Goal: Book appointment/travel/reservation

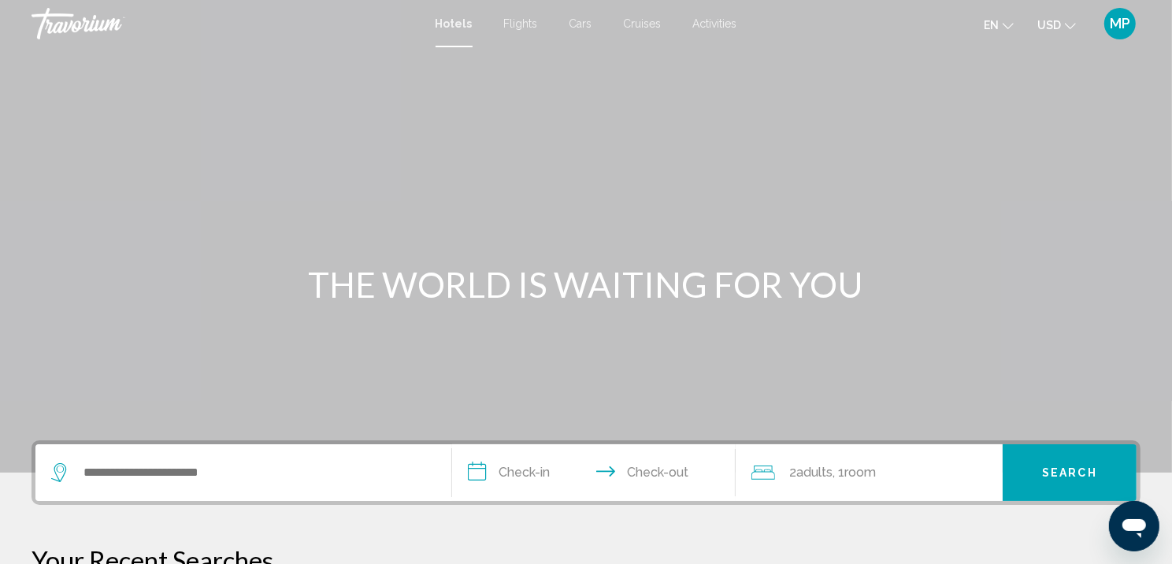
click at [635, 25] on span "Cruises" at bounding box center [643, 23] width 38 height 13
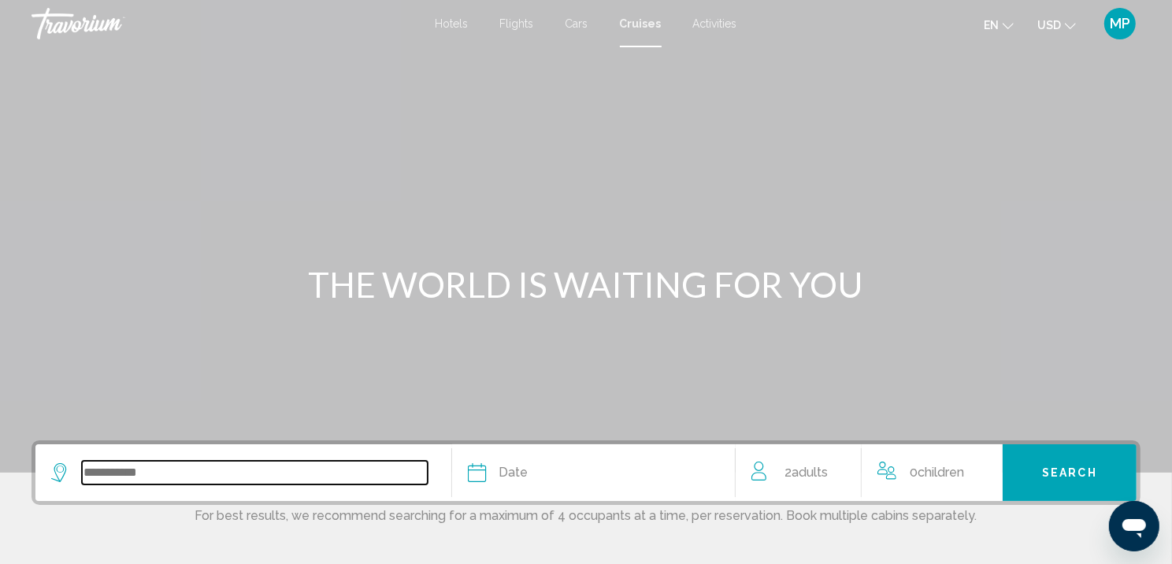
click at [111, 484] on input "Search widget" at bounding box center [255, 473] width 346 height 24
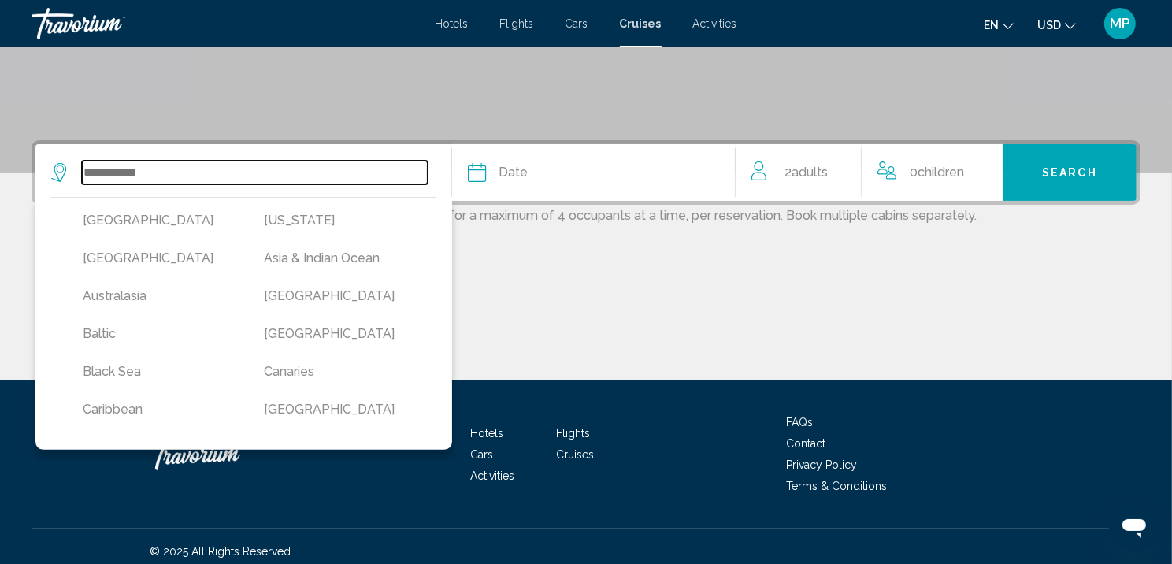
scroll to position [356, 0]
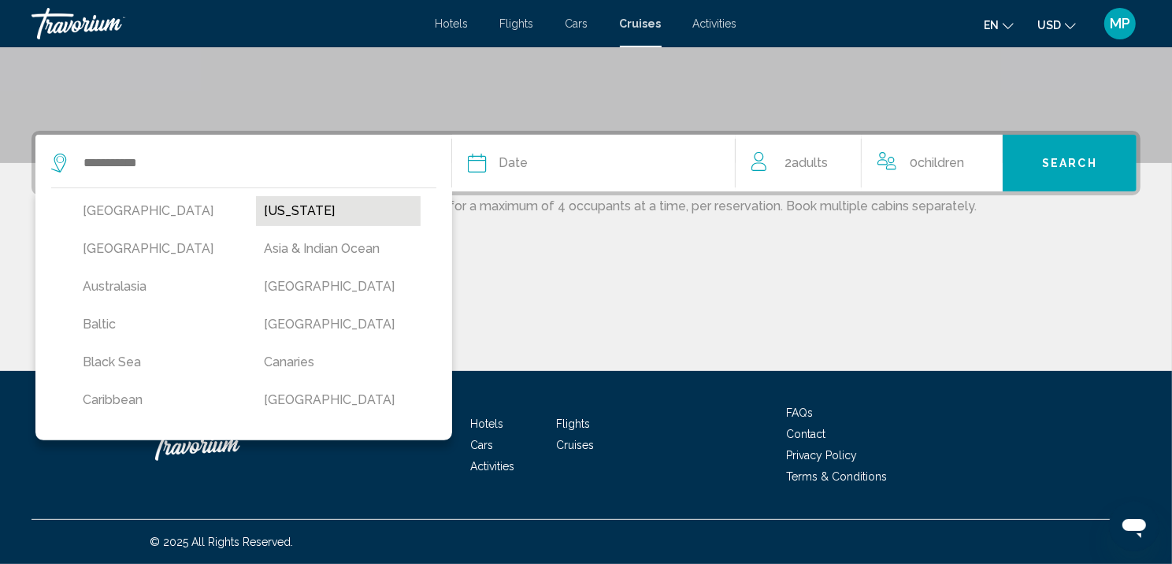
click at [300, 196] on button "Alaska" at bounding box center [338, 211] width 165 height 30
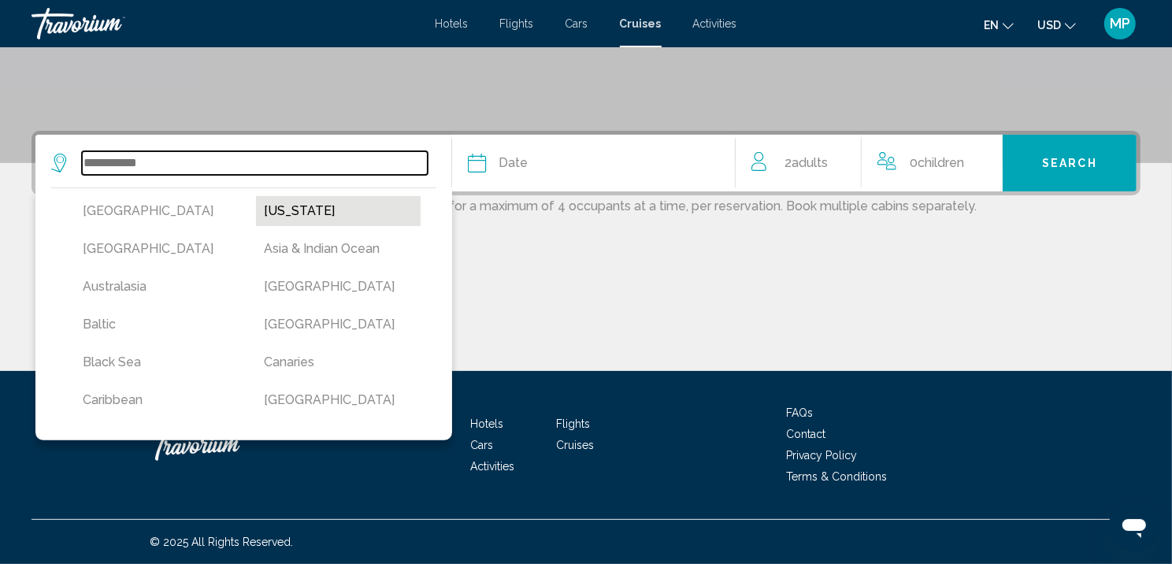
type input "******"
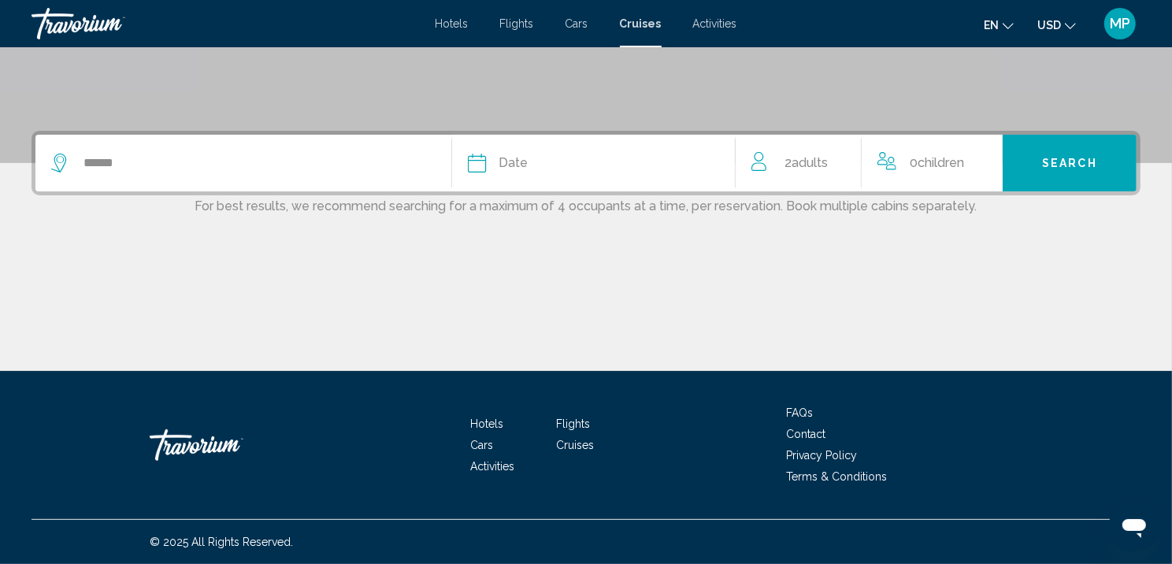
click at [524, 152] on span "Date" at bounding box center [512, 163] width 29 height 22
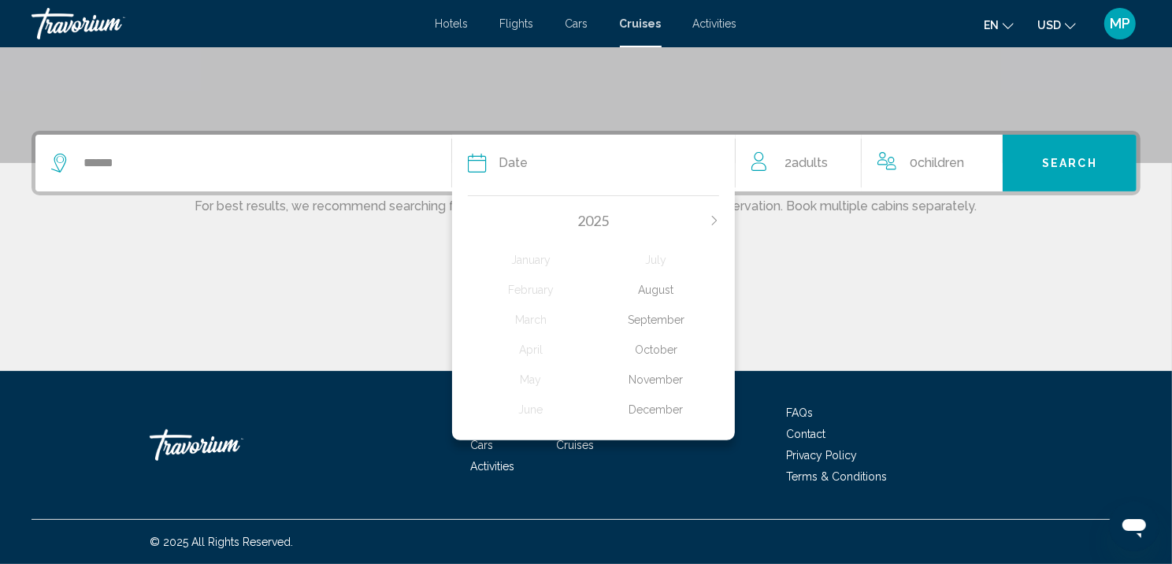
click at [668, 313] on div "September" at bounding box center [656, 319] width 125 height 28
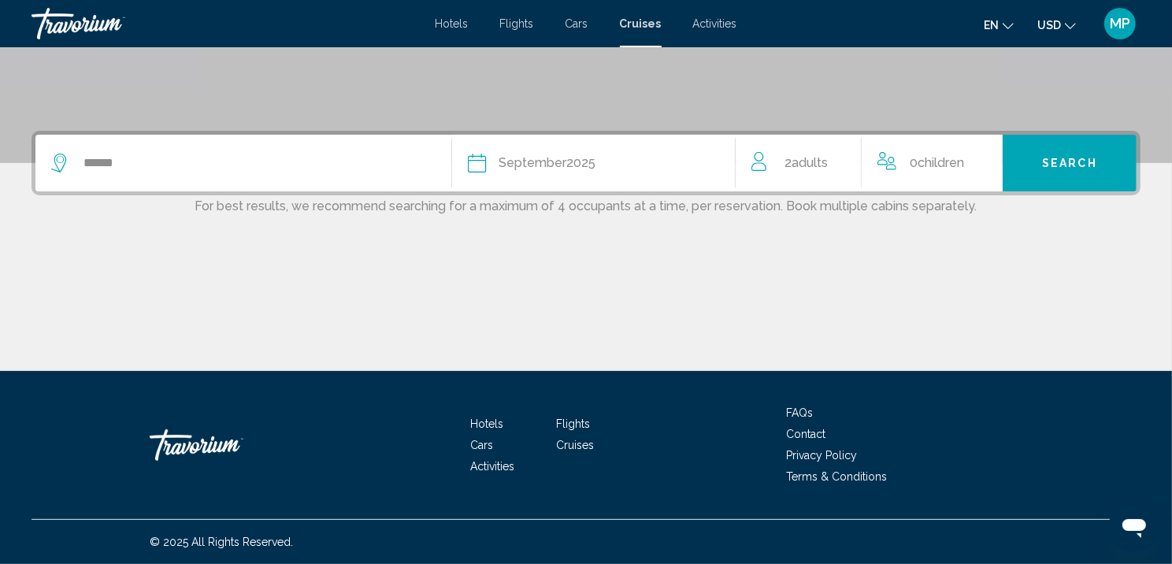
click at [1089, 157] on span "Search" at bounding box center [1069, 163] width 55 height 13
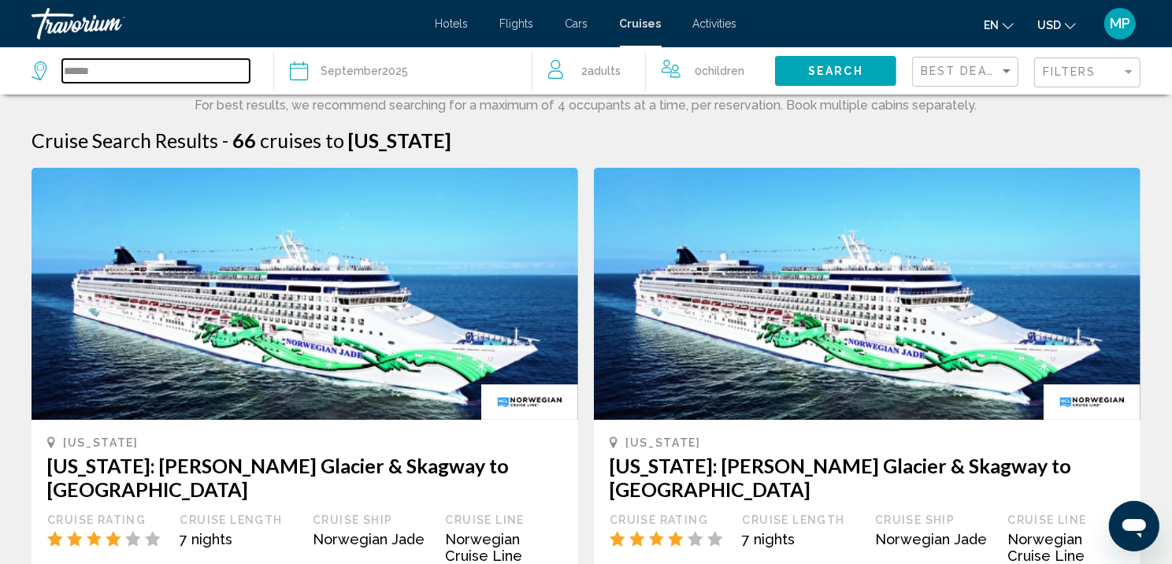
click at [80, 72] on input "******" at bounding box center [155, 71] width 187 height 24
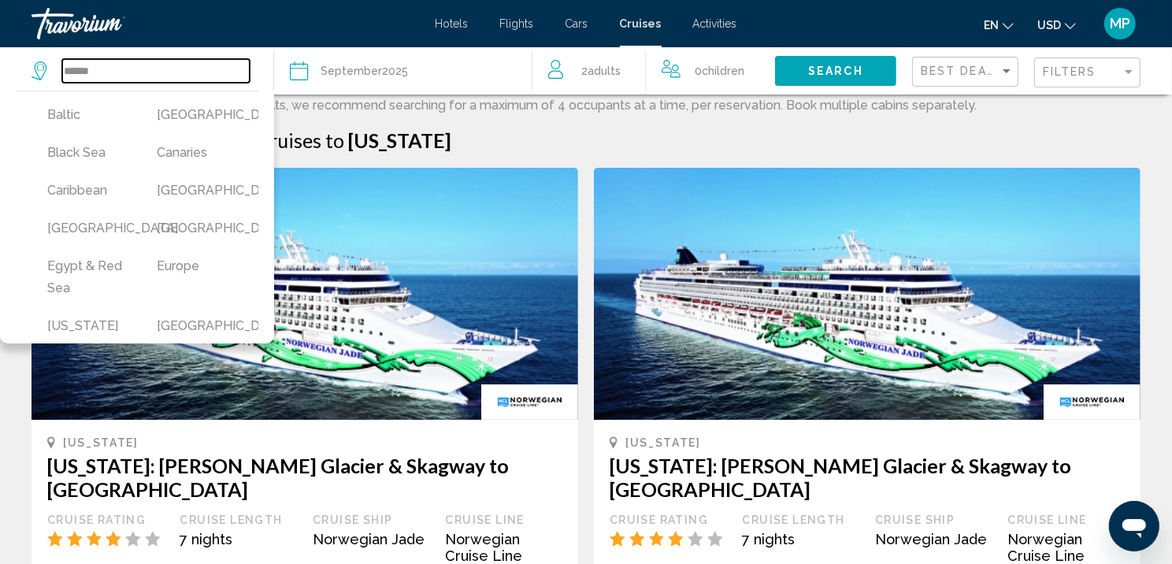
scroll to position [348, 0]
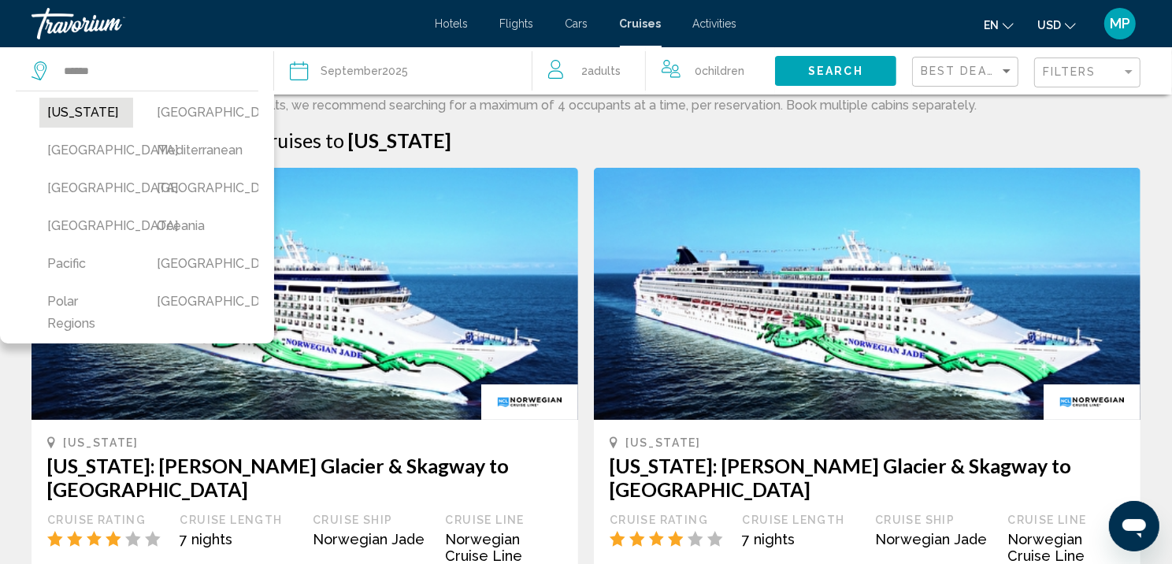
click at [80, 128] on button "Hawaii" at bounding box center [86, 113] width 94 height 30
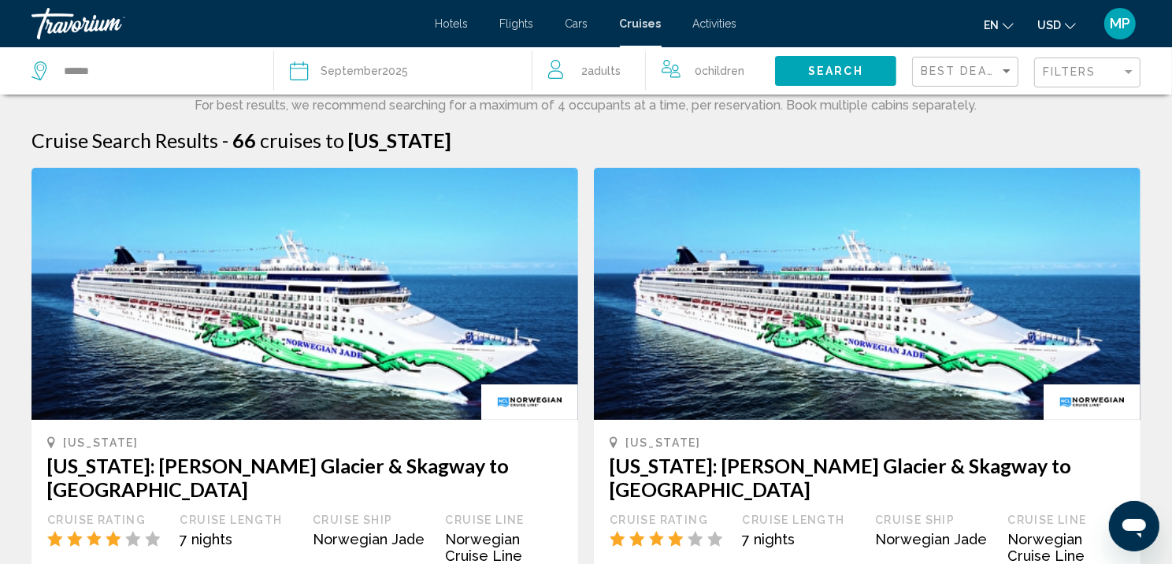
click at [335, 77] on span "September" at bounding box center [350, 71] width 61 height 13
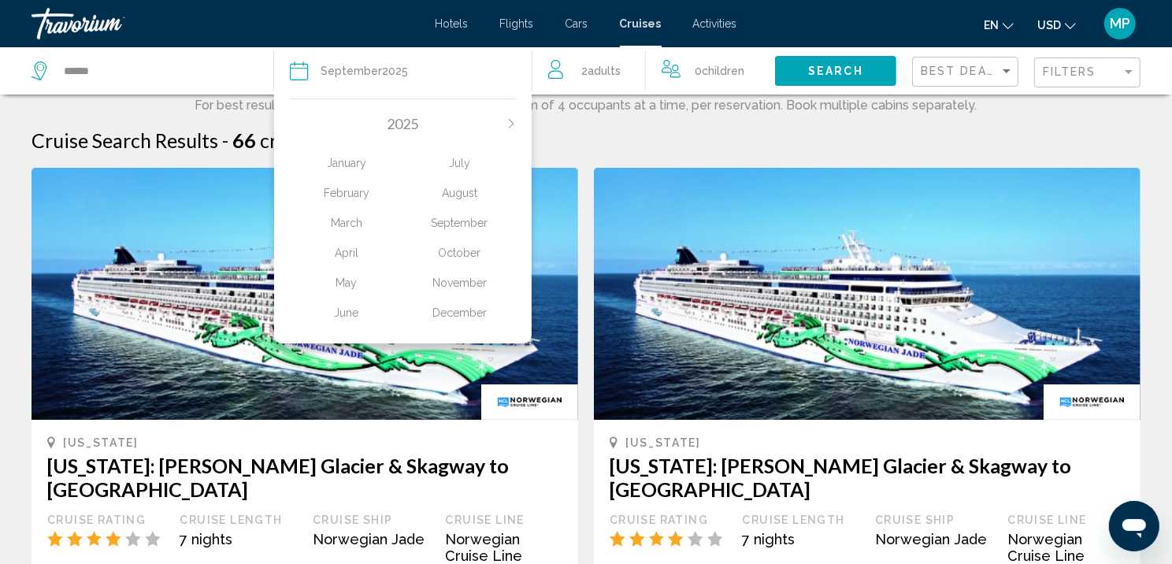
click at [459, 267] on div "October" at bounding box center [459, 253] width 113 height 28
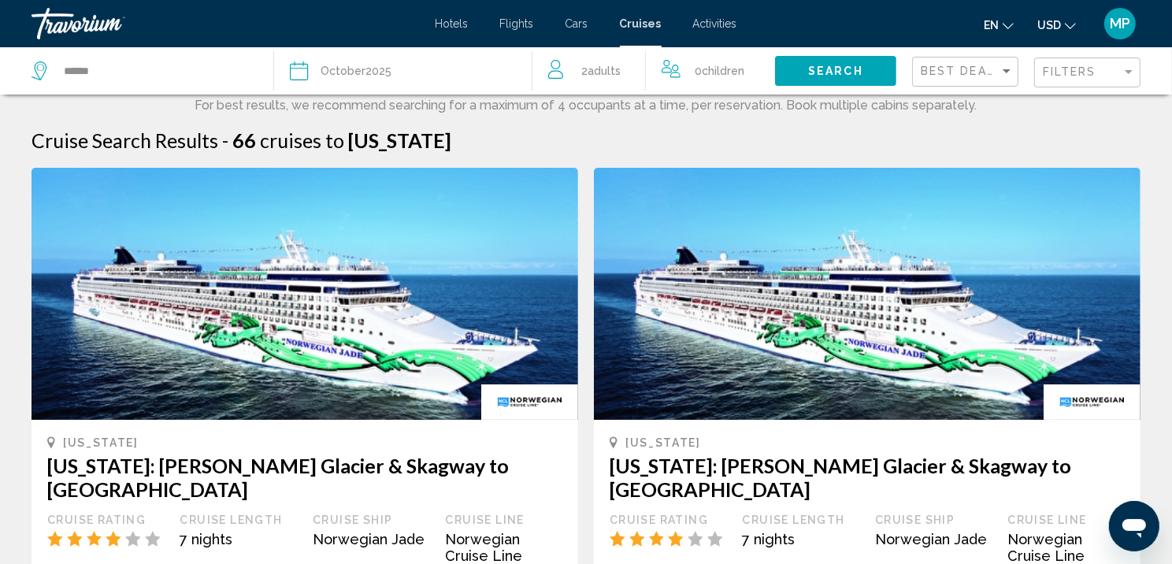
click at [821, 82] on button "Search" at bounding box center [835, 70] width 121 height 29
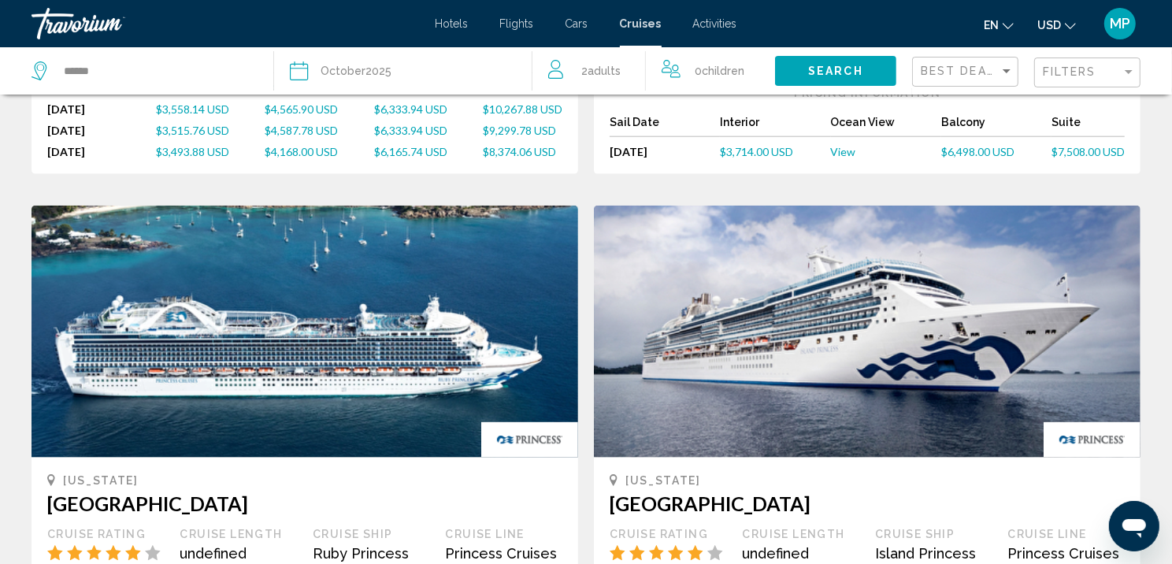
scroll to position [2032, 0]
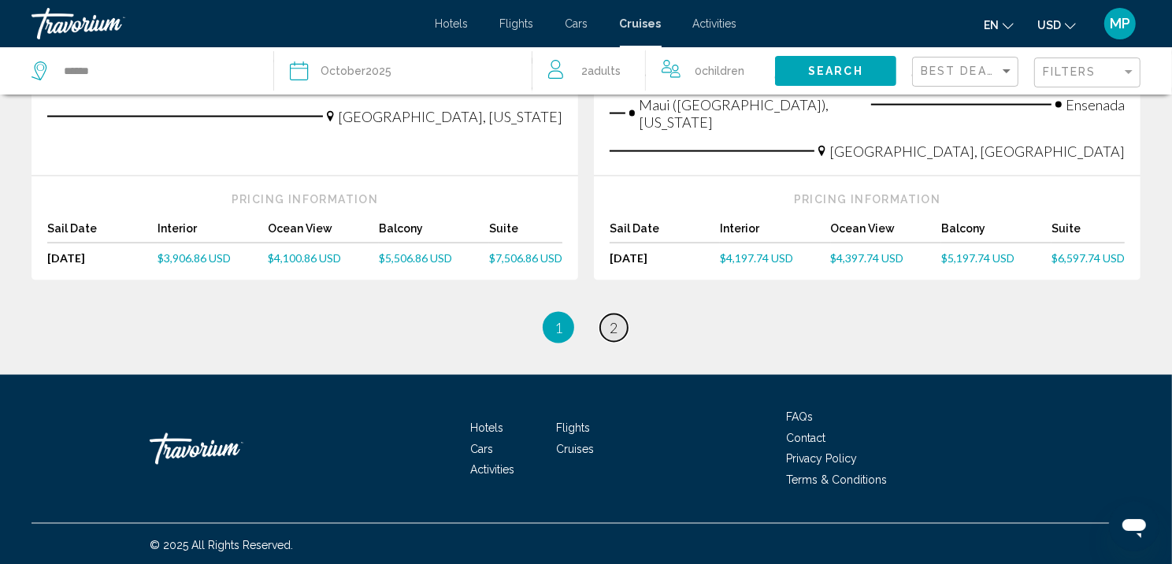
click at [616, 329] on span "2" at bounding box center [613, 327] width 8 height 17
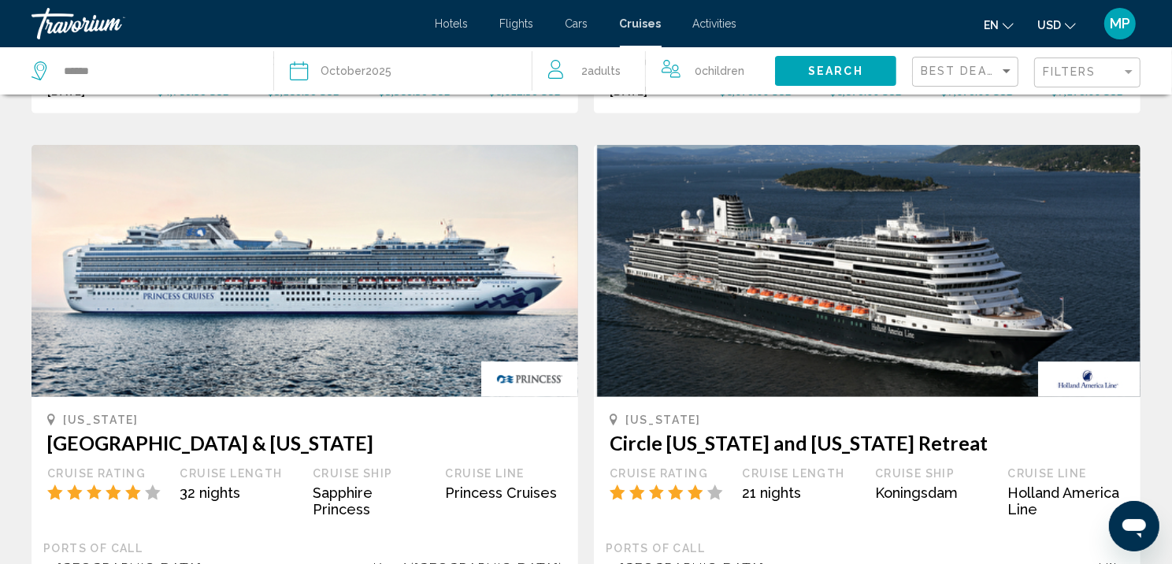
scroll to position [271, 0]
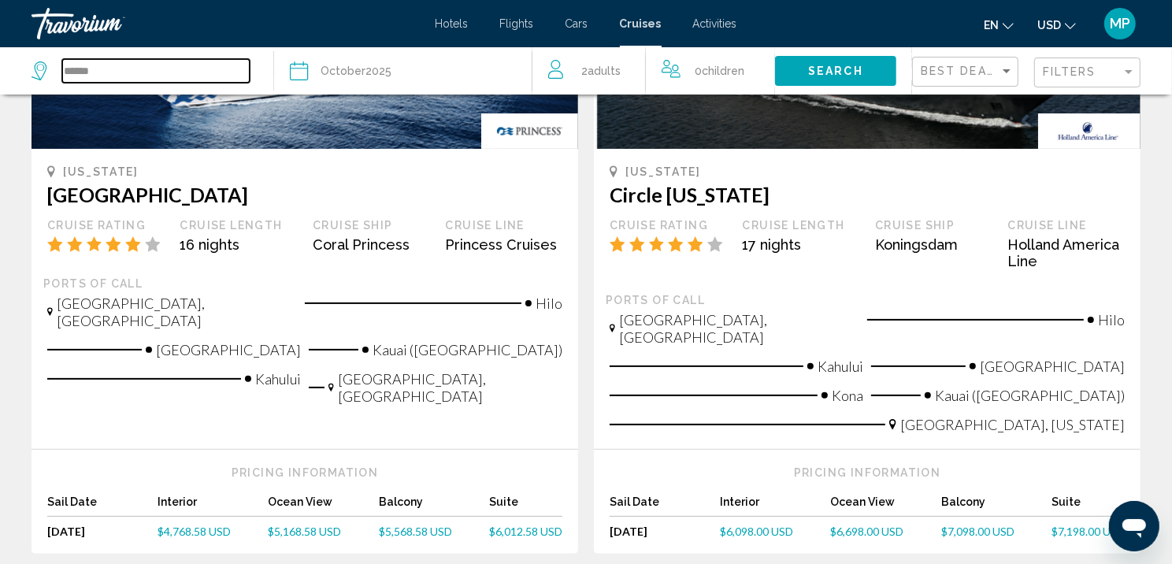
click at [87, 80] on input "******" at bounding box center [155, 71] width 187 height 24
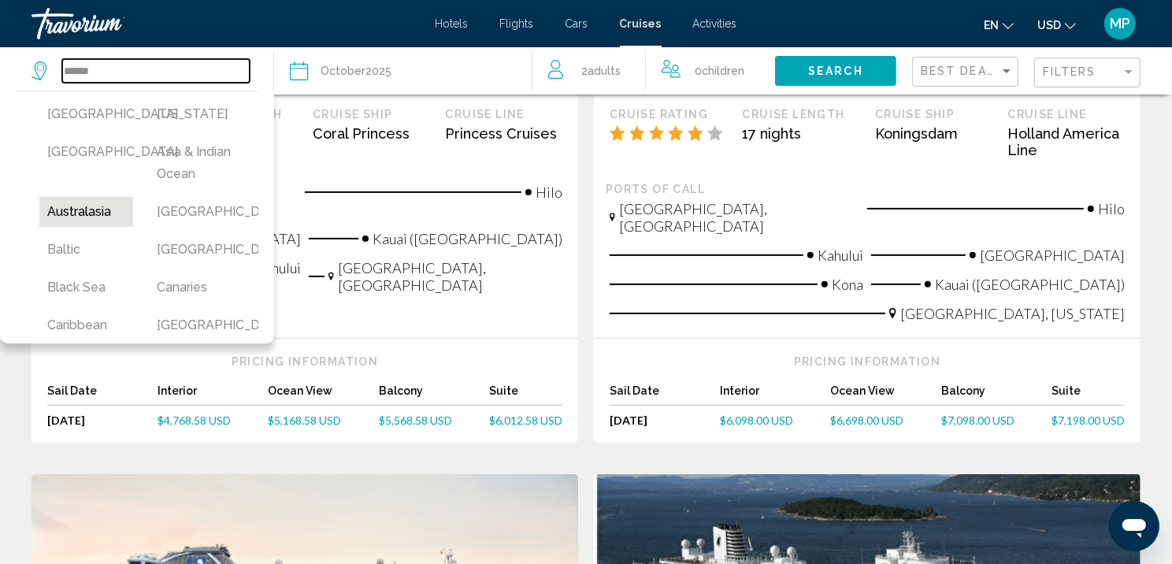
scroll to position [32, 0]
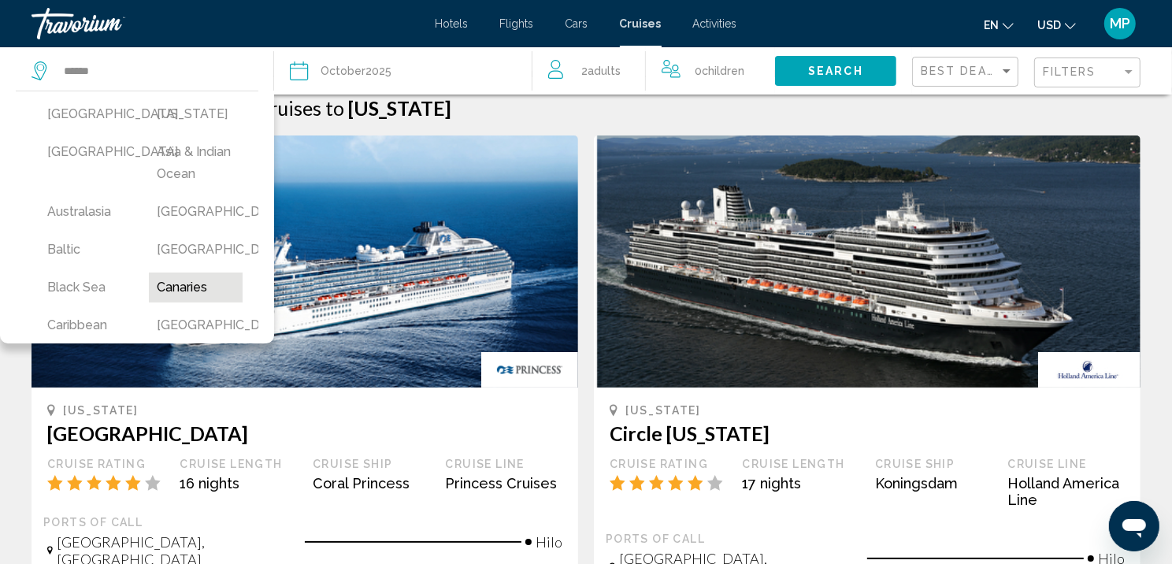
click at [183, 302] on button "Canaries" at bounding box center [196, 287] width 94 height 30
type input "********"
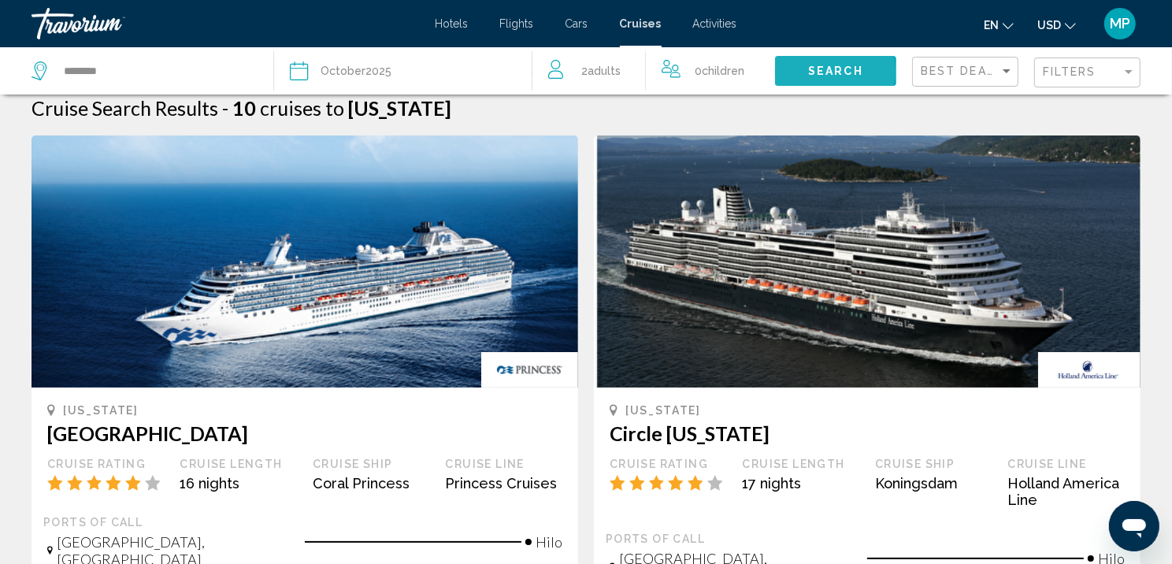
click at [814, 77] on span "Search" at bounding box center [835, 71] width 55 height 13
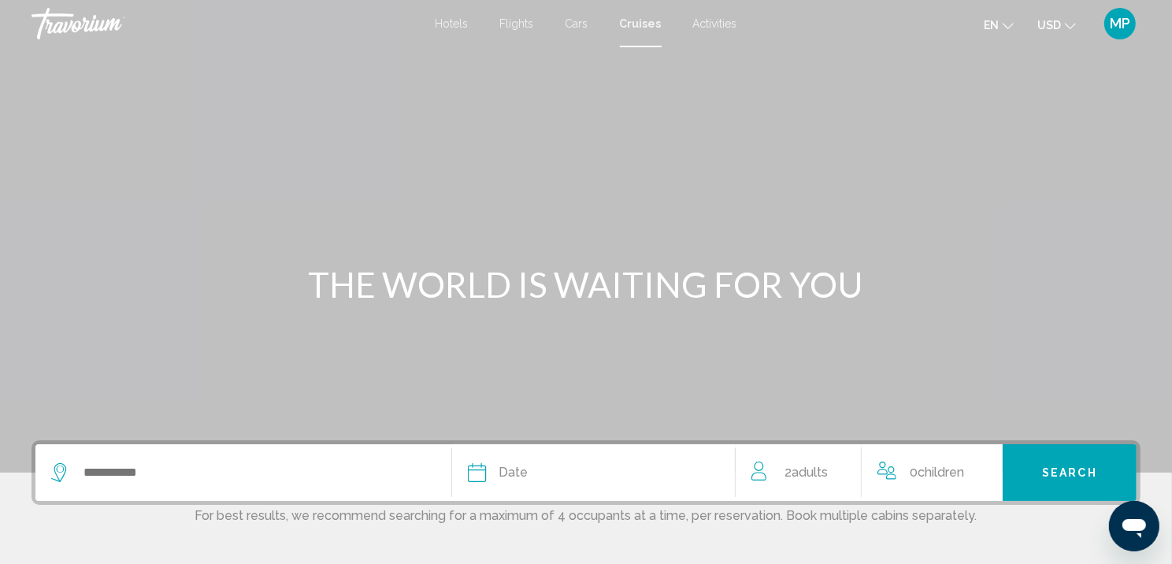
click at [447, 24] on span "Hotels" at bounding box center [451, 23] width 33 height 13
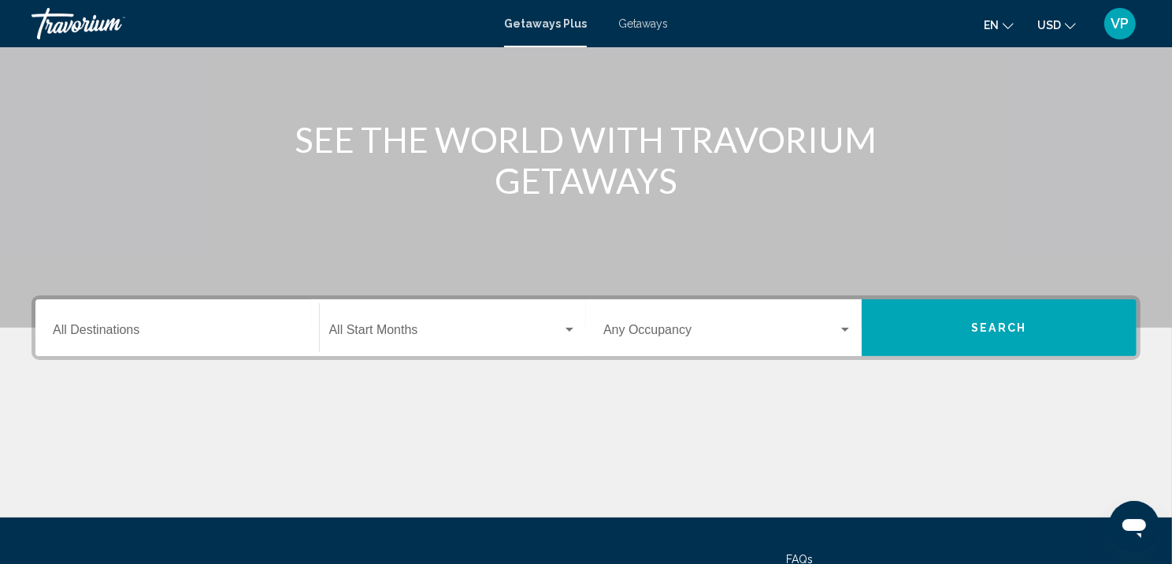
scroll to position [283, 0]
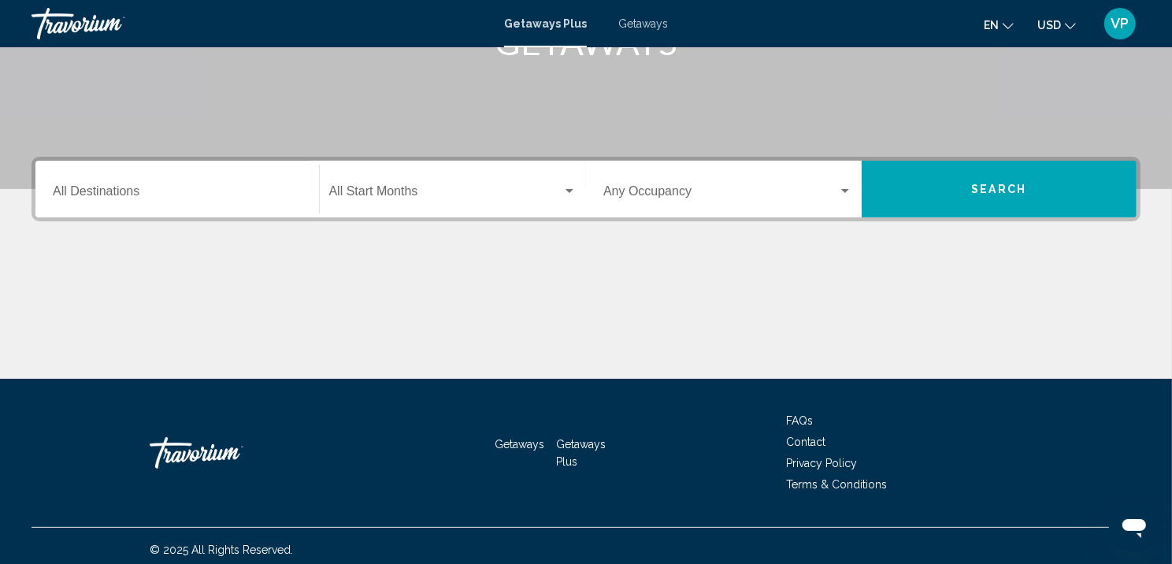
click at [131, 202] on input "Destination All Destinations" at bounding box center [177, 194] width 249 height 14
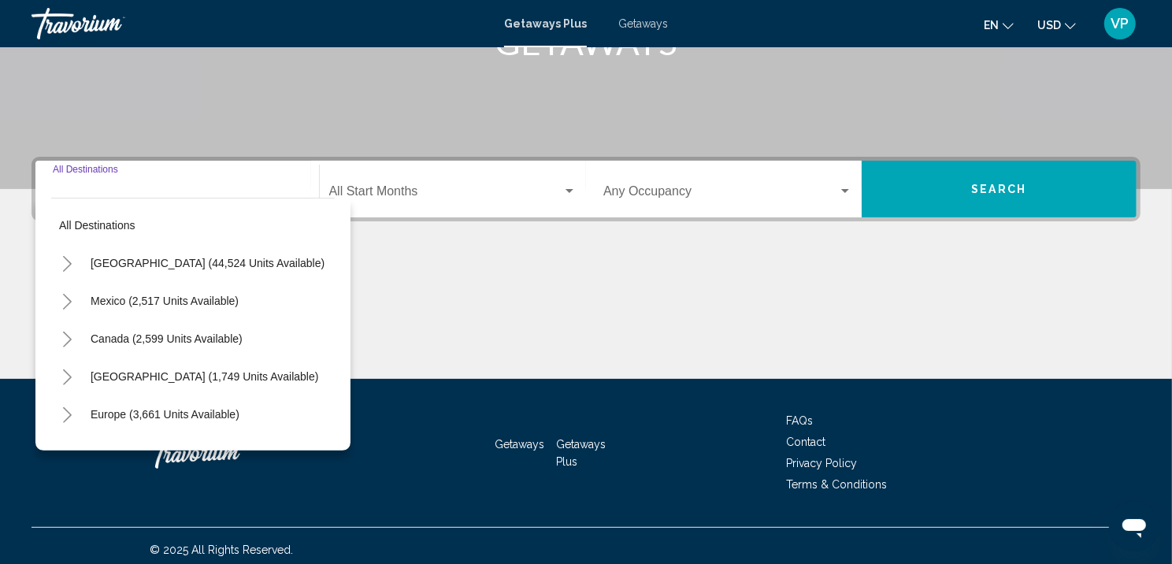
scroll to position [338, 0]
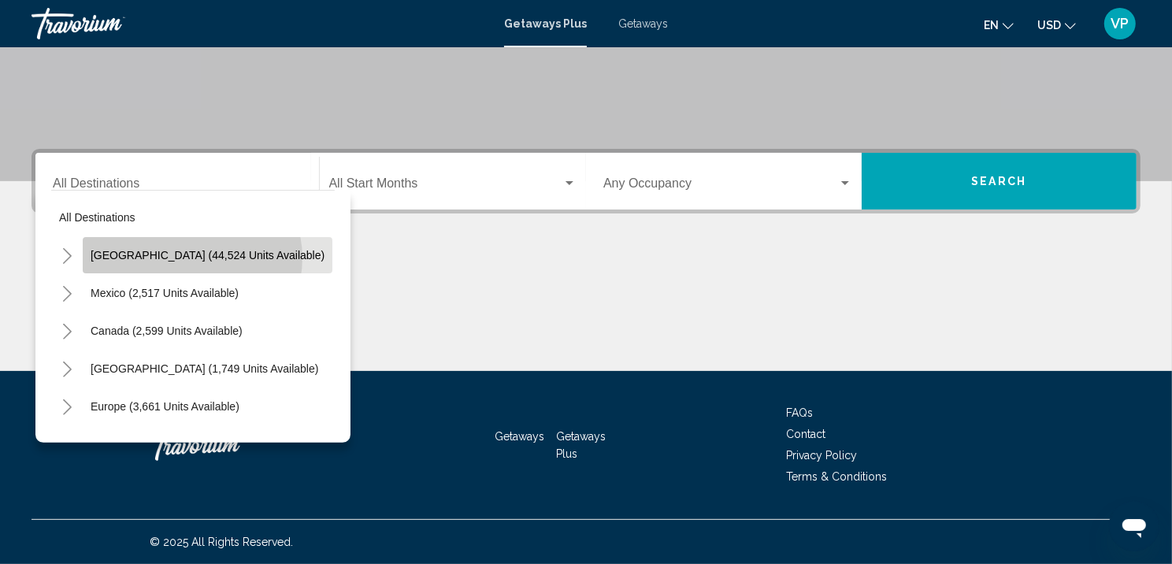
click at [194, 249] on span "[GEOGRAPHIC_DATA] (44,524 units available)" at bounding box center [208, 255] width 234 height 13
type input "**********"
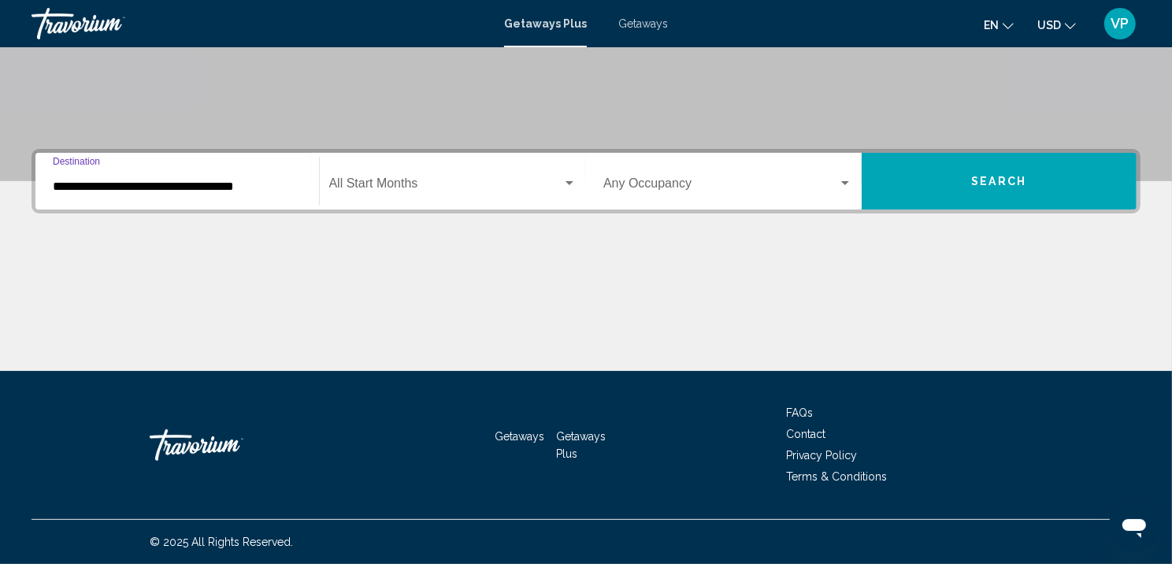
click at [983, 176] on span "Search" at bounding box center [998, 182] width 55 height 13
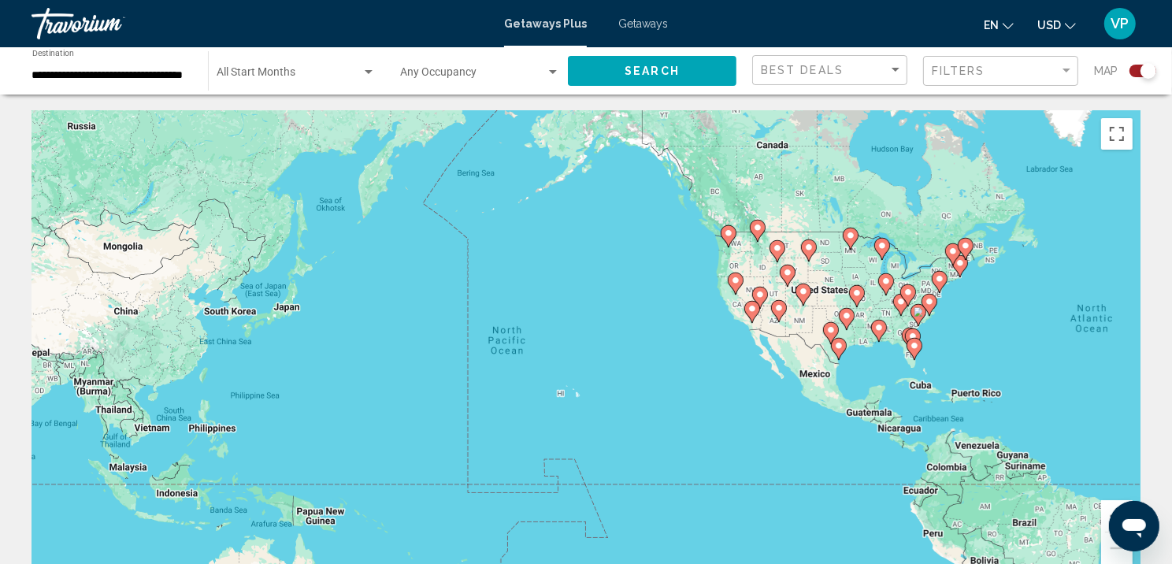
drag, startPoint x: 510, startPoint y: 331, endPoint x: 1068, endPoint y: 328, distance: 557.4
click at [1064, 328] on div "To activate drag with keyboard, press Alt + Enter. Once in keyboard drag state,…" at bounding box center [585, 346] width 1109 height 472
click at [1104, 512] on button "Zoom in" at bounding box center [1116, 515] width 31 height 31
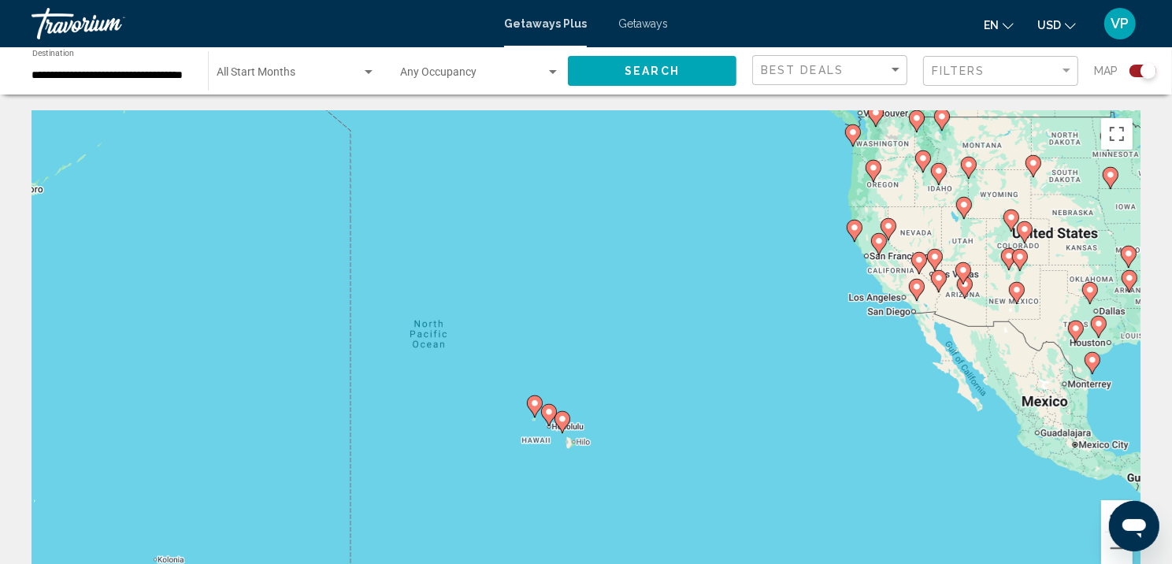
click at [1104, 512] on button "Zoom in" at bounding box center [1116, 515] width 31 height 31
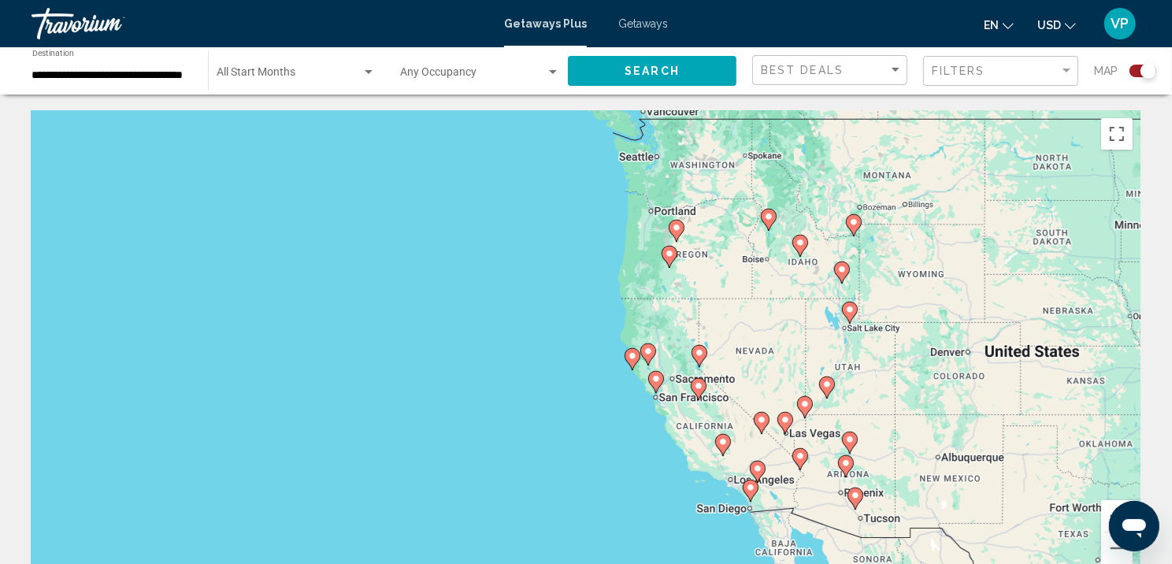
drag, startPoint x: 1064, startPoint y: 249, endPoint x: 569, endPoint y: 481, distance: 546.3
click at [569, 481] on div "To activate drag with keyboard, press Alt + Enter. Once in keyboard drag state,…" at bounding box center [585, 346] width 1109 height 472
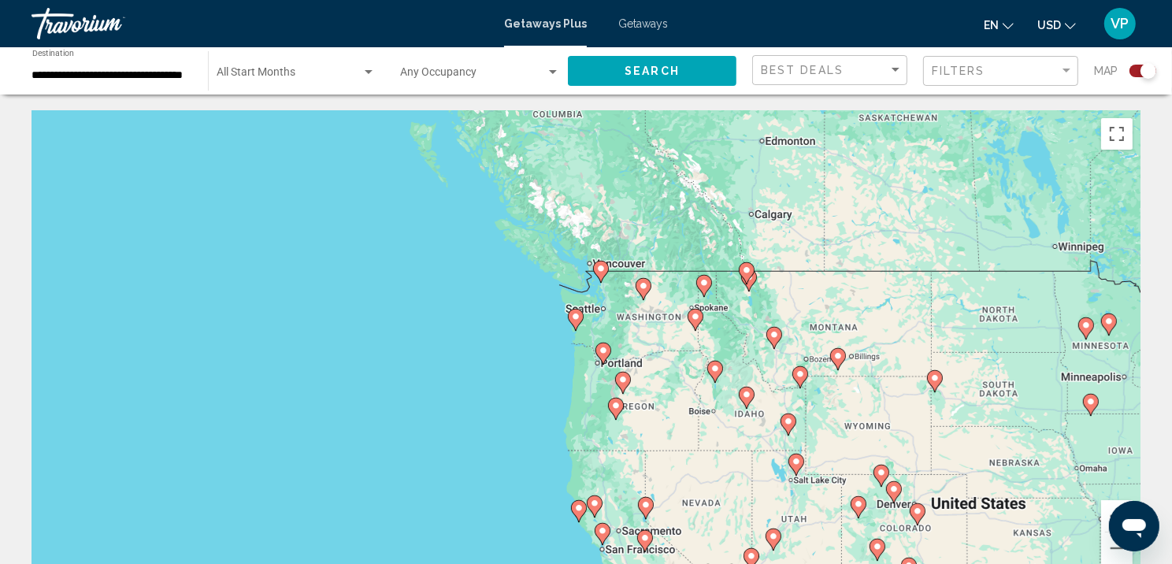
drag, startPoint x: 760, startPoint y: 184, endPoint x: 700, endPoint y: 355, distance: 181.0
click at [700, 355] on div "To activate drag with keyboard, press Alt + Enter. Once in keyboard drag state,…" at bounding box center [585, 346] width 1109 height 472
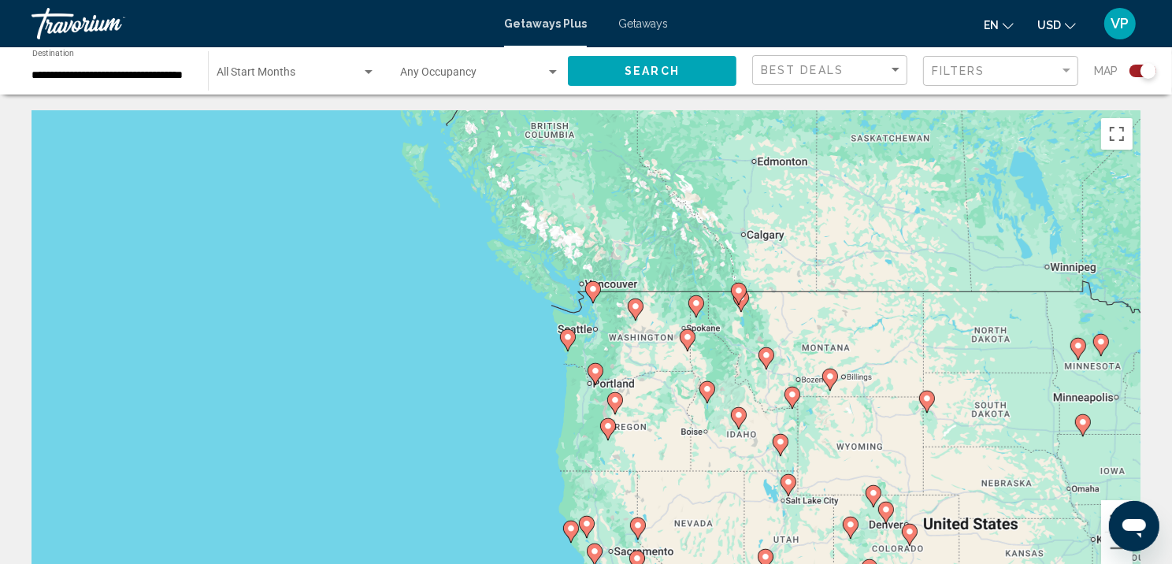
click at [1105, 527] on button "Zoom in" at bounding box center [1116, 515] width 31 height 31
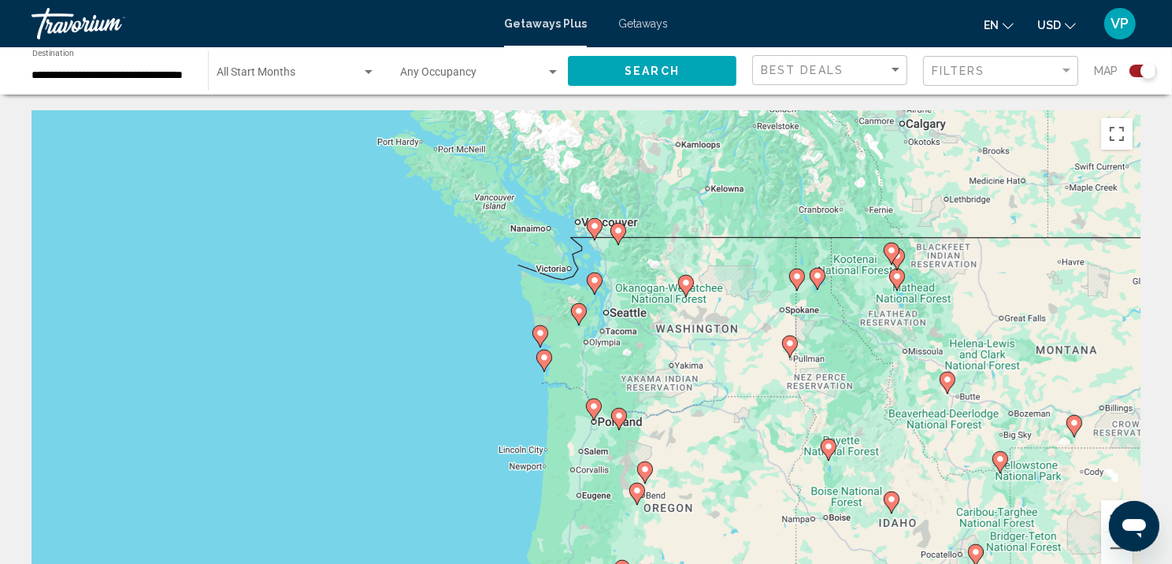
click at [1105, 527] on button "Zoom in" at bounding box center [1116, 515] width 31 height 31
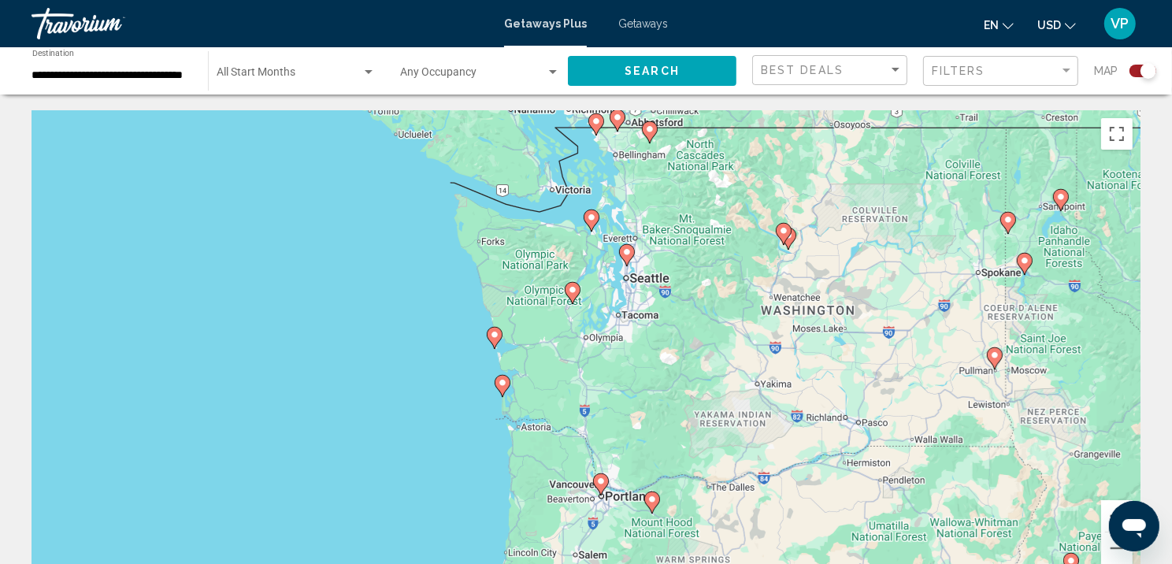
click at [1105, 527] on button "Zoom in" at bounding box center [1116, 515] width 31 height 31
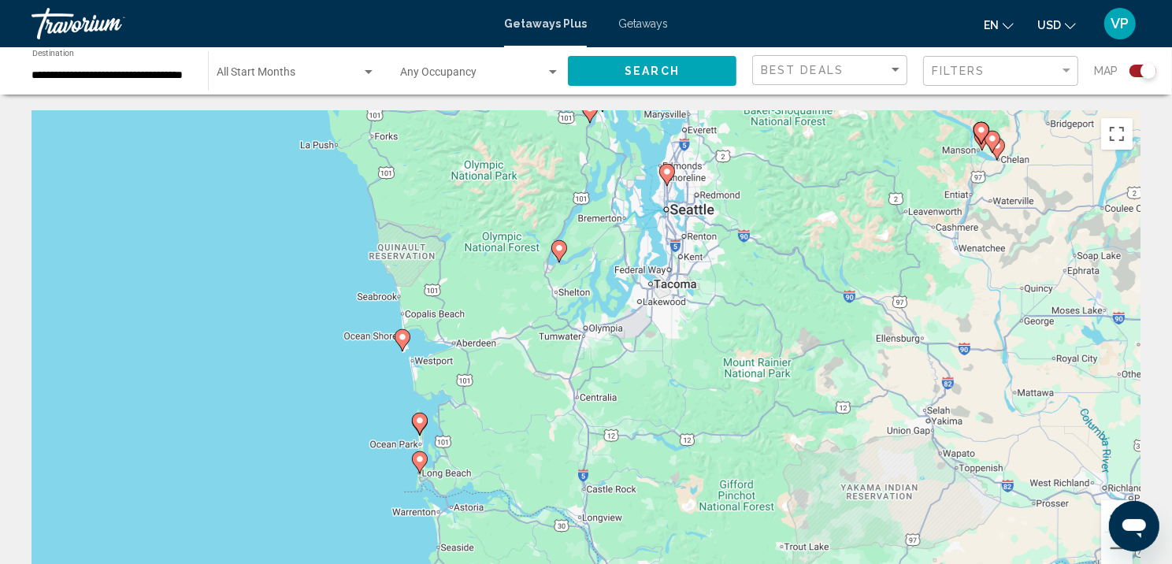
click at [419, 424] on image "Main content" at bounding box center [419, 420] width 9 height 9
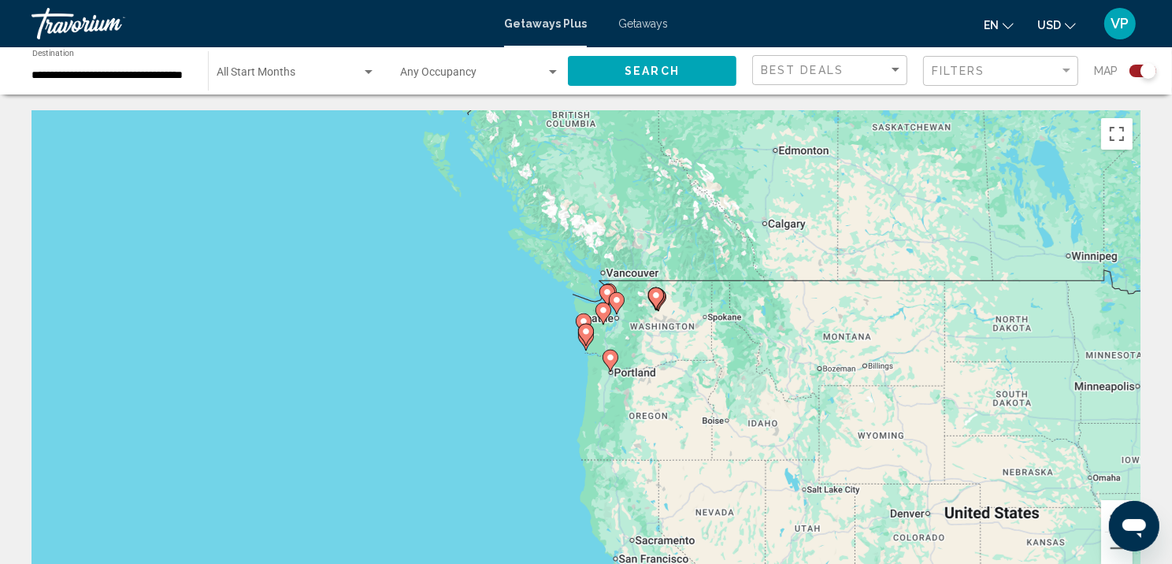
click at [590, 346] on gmp-advanced-marker "Main content" at bounding box center [586, 335] width 16 height 24
type input "**********"
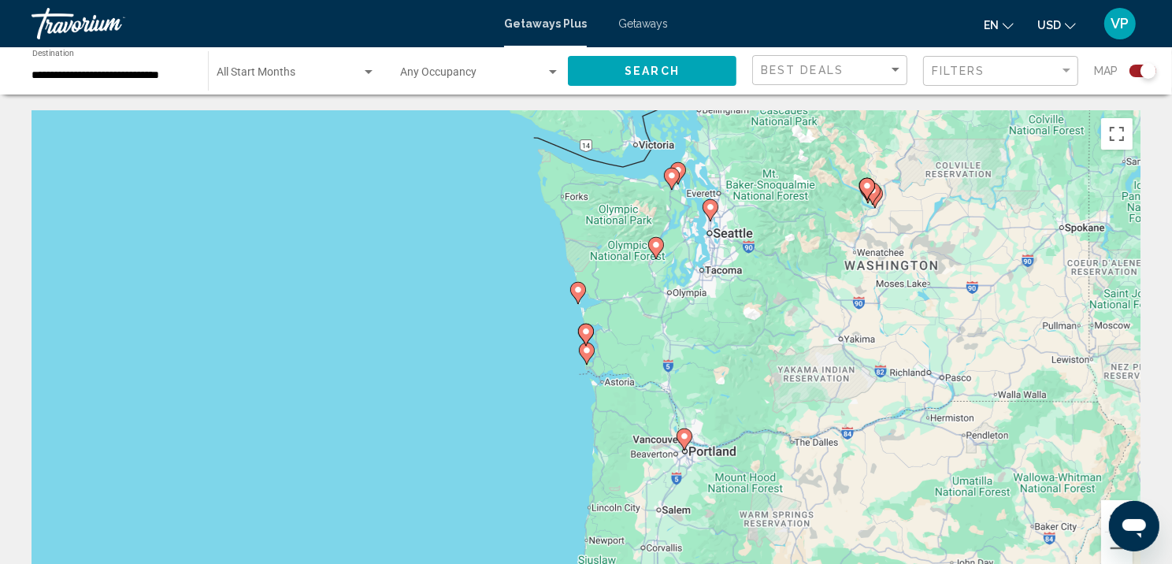
click at [585, 345] on icon "Main content" at bounding box center [586, 334] width 14 height 20
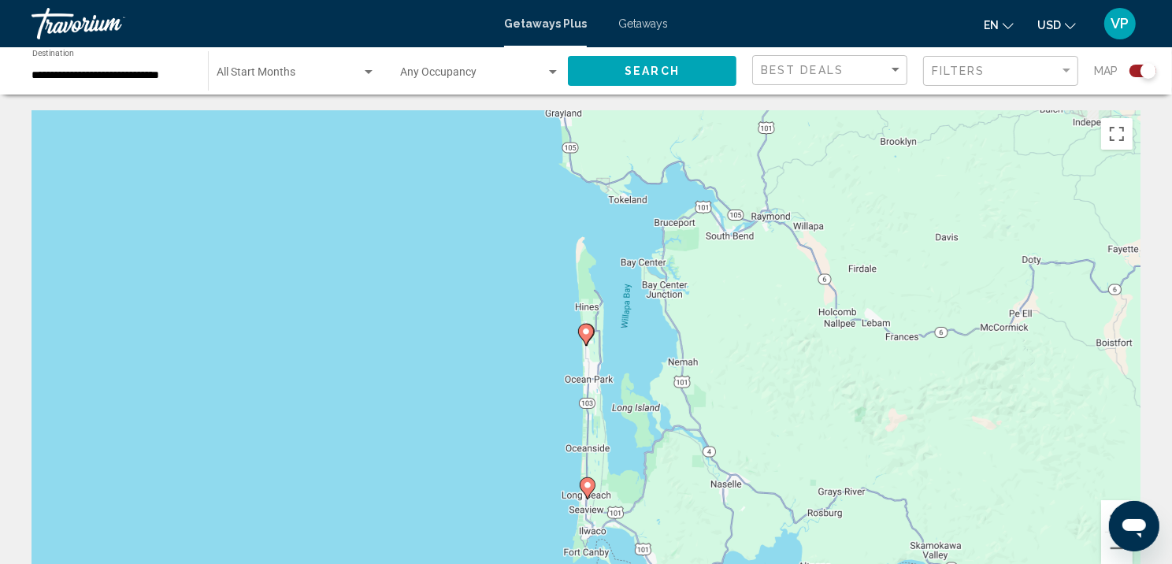
click at [586, 342] on icon "Main content" at bounding box center [586, 334] width 14 height 20
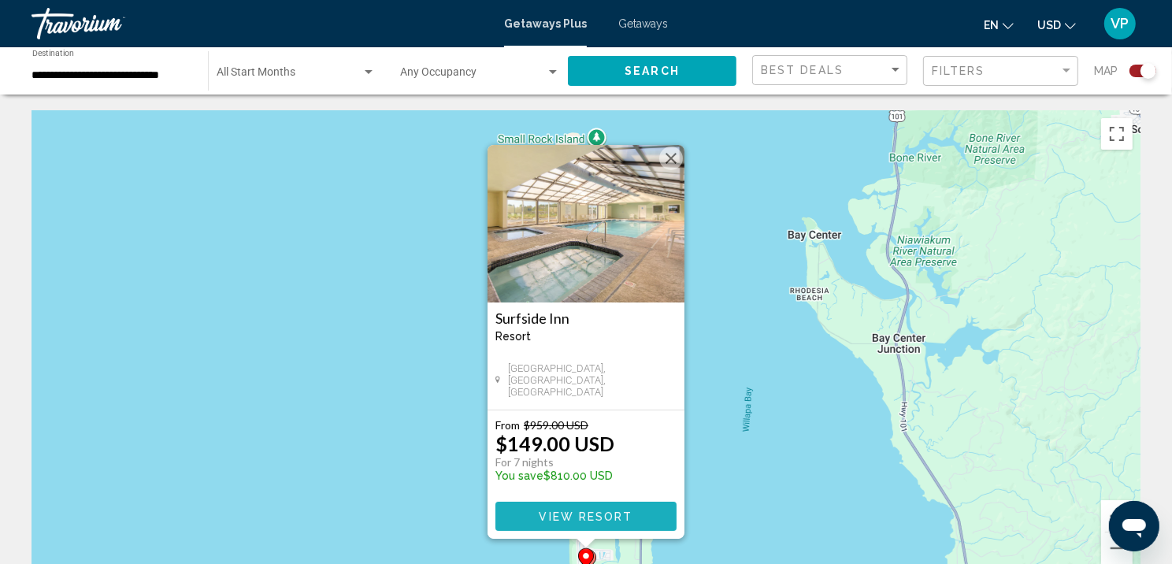
click at [597, 523] on span "View Resort" at bounding box center [586, 516] width 94 height 13
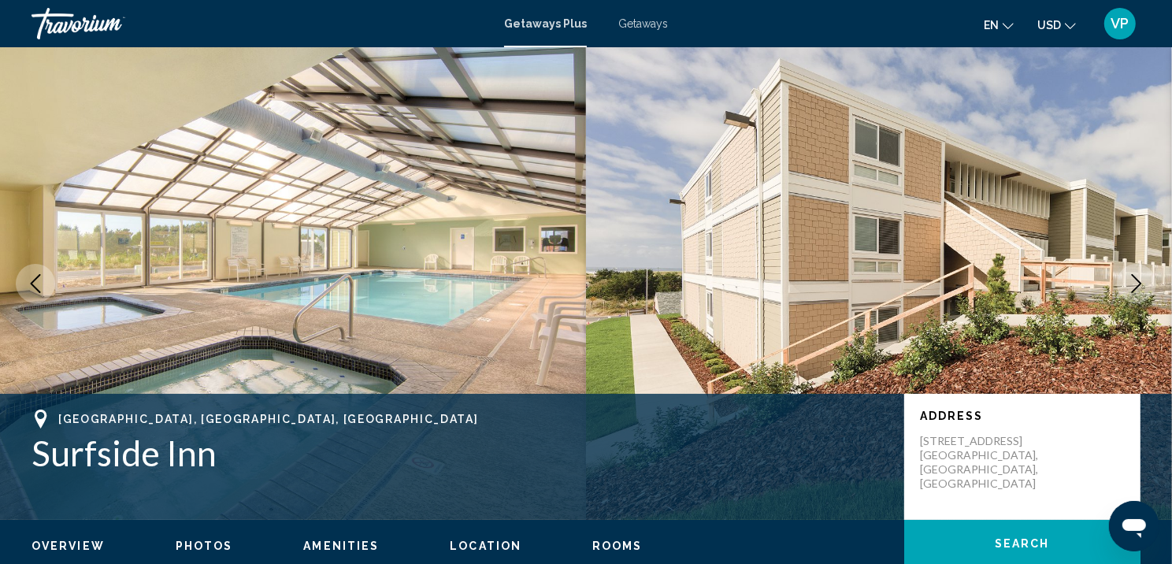
click at [1129, 303] on button "Next image" at bounding box center [1135, 283] width 39 height 39
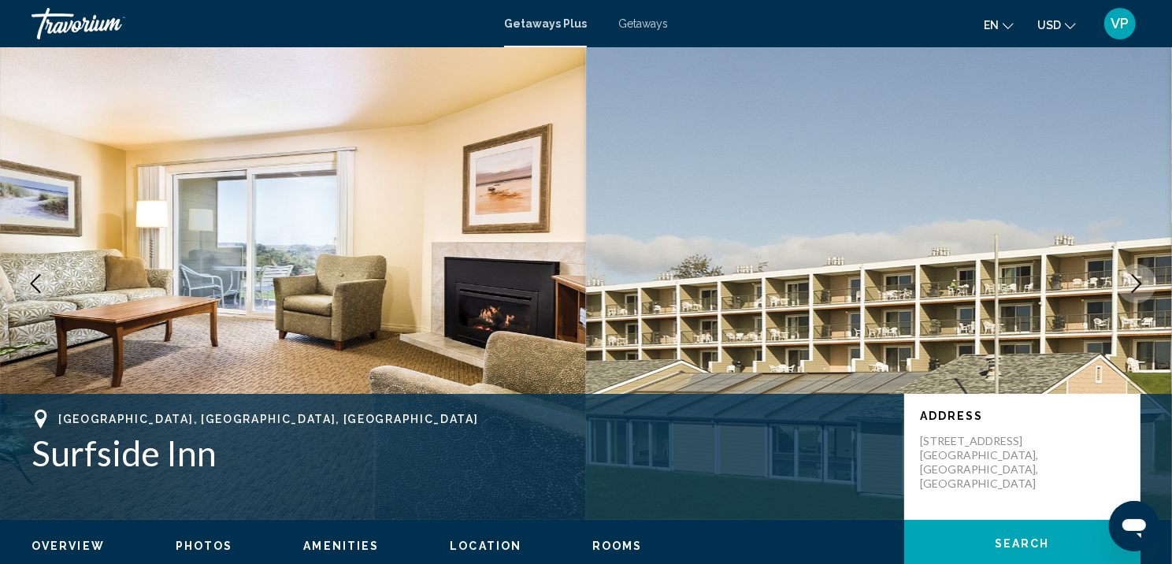
click at [1131, 293] on icon "Next image" at bounding box center [1136, 283] width 19 height 19
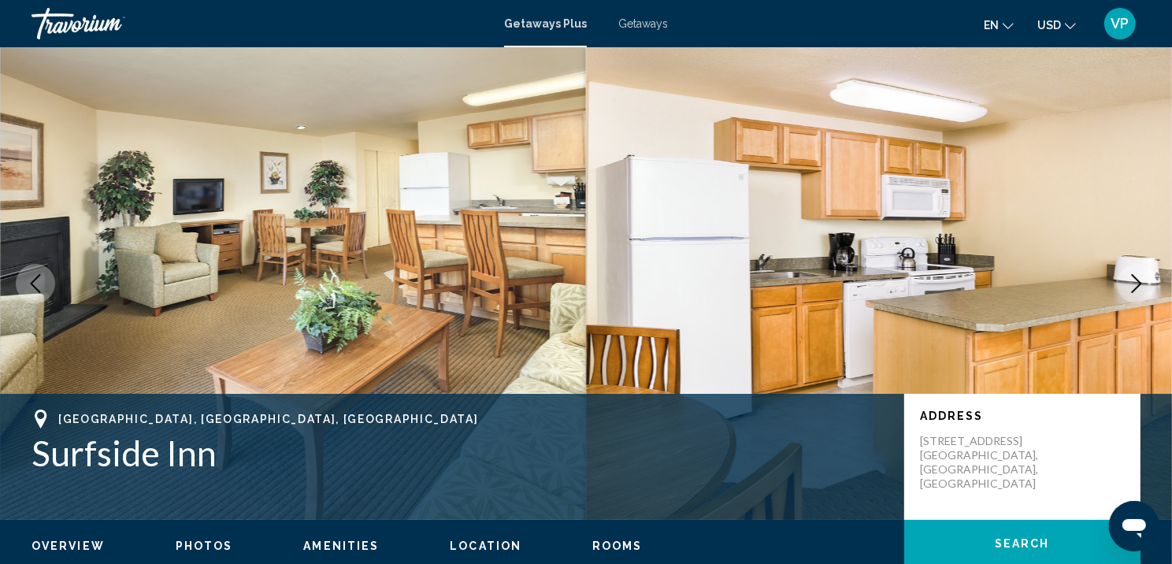
click at [1131, 293] on icon "Next image" at bounding box center [1136, 283] width 19 height 19
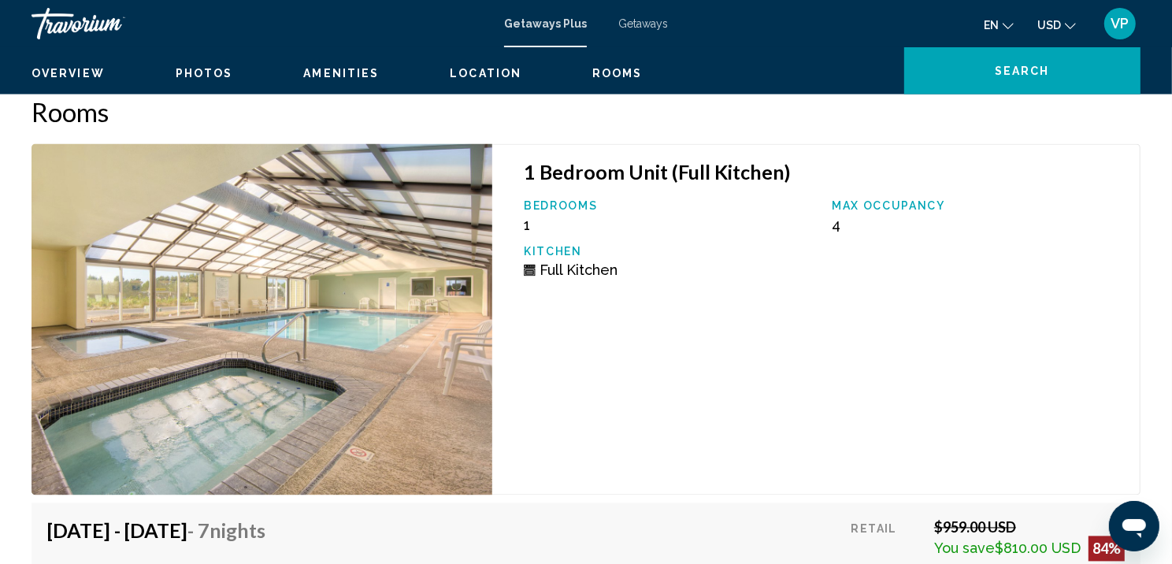
scroll to position [2013, 0]
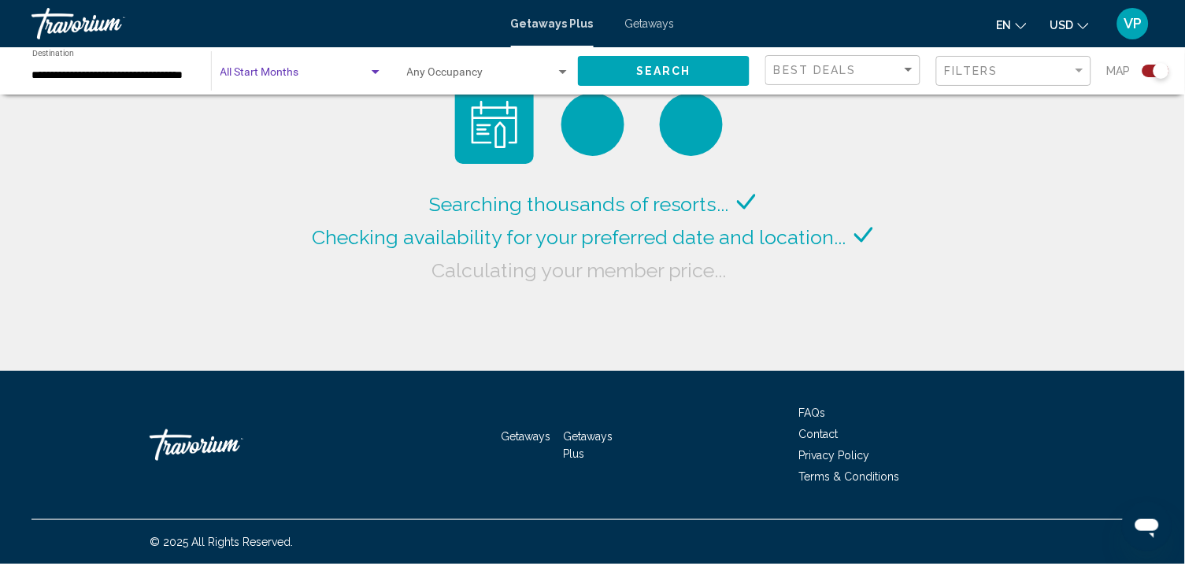
click at [277, 78] on span "Search widget" at bounding box center [294, 75] width 148 height 13
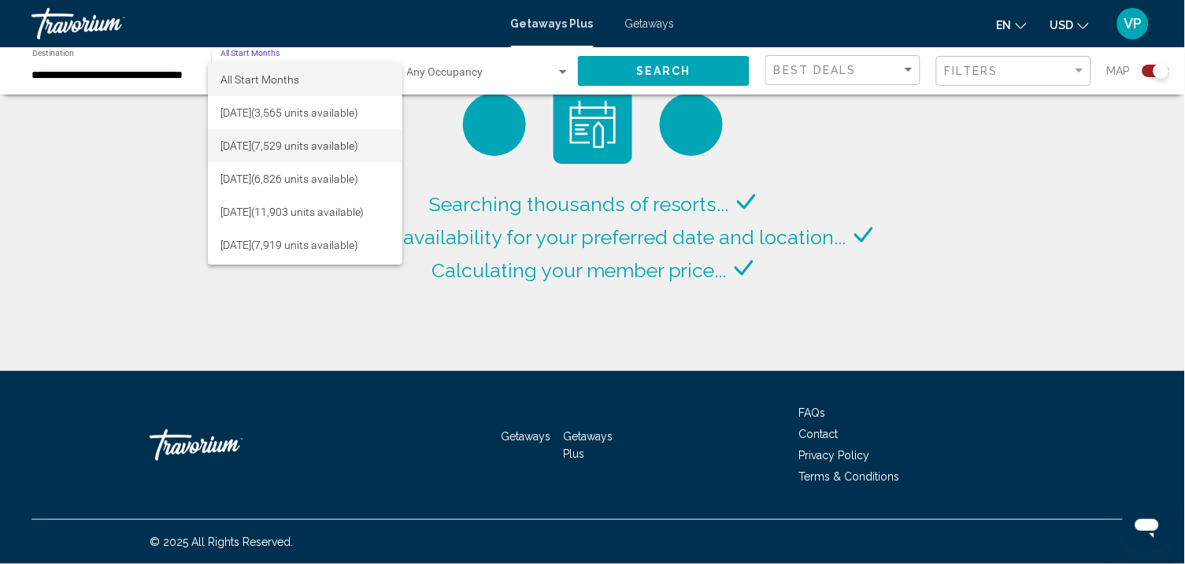
click at [286, 140] on span "[DATE] (7,529 units available)" at bounding box center [304, 145] width 169 height 33
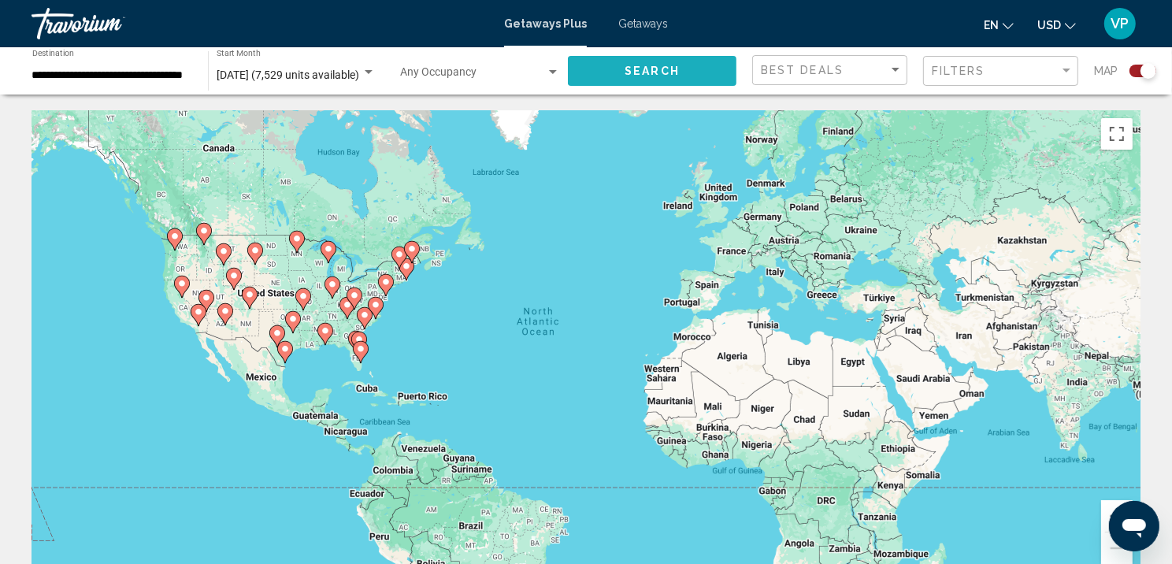
click at [676, 75] on button "Search" at bounding box center [652, 70] width 168 height 29
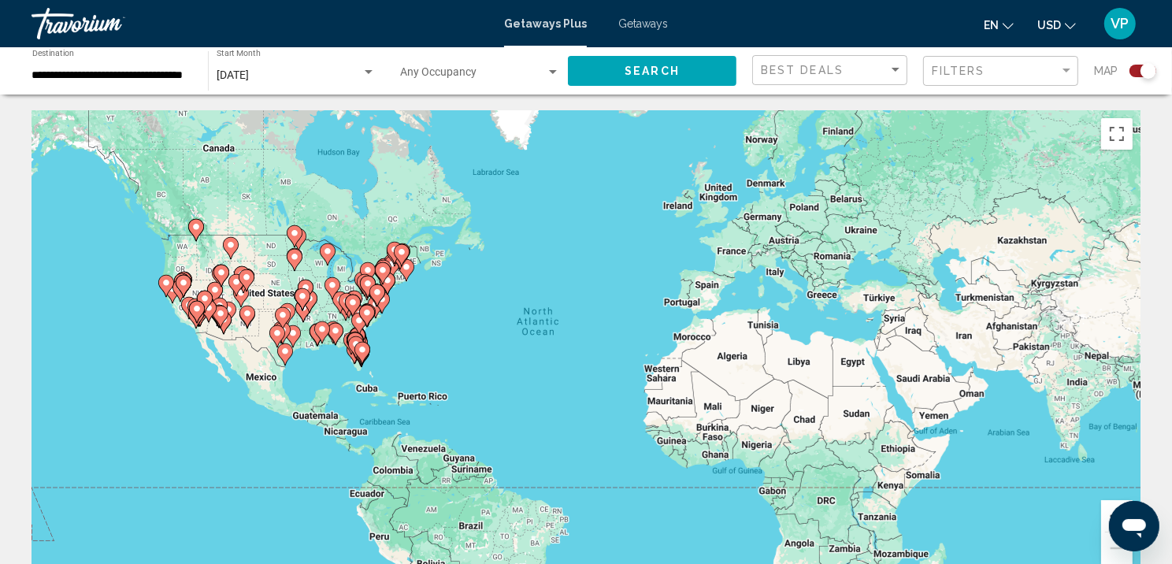
click at [1101, 529] on button "Zoom in" at bounding box center [1116, 515] width 31 height 31
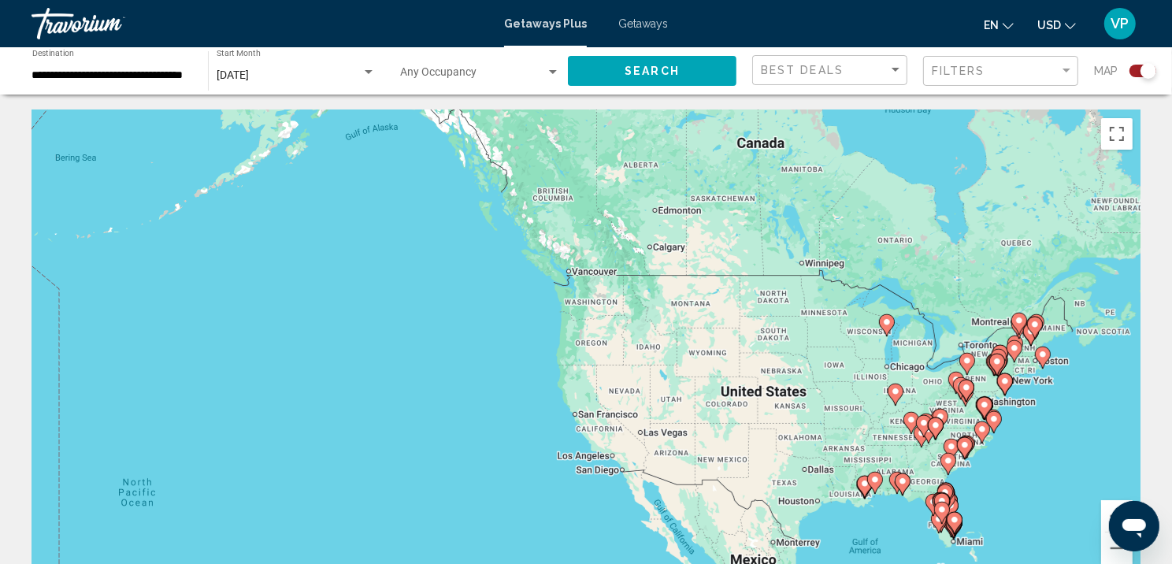
drag, startPoint x: 139, startPoint y: 287, endPoint x: 966, endPoint y: 440, distance: 840.7
click at [963, 442] on div "To activate drag with keyboard, press Alt + Enter. Once in keyboard drag state,…" at bounding box center [585, 346] width 1109 height 472
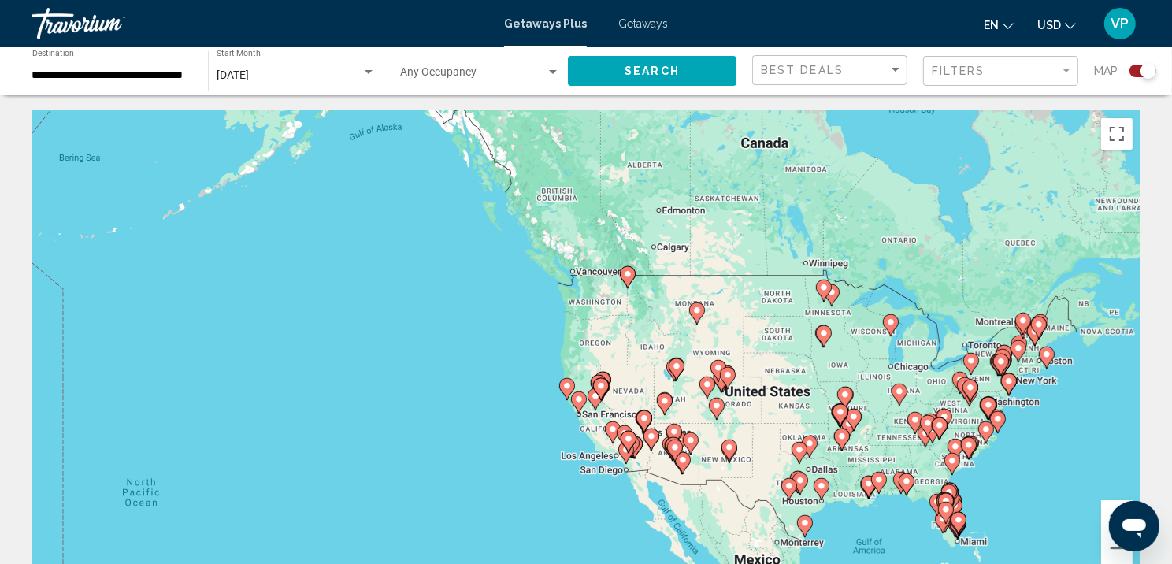
click at [1105, 526] on button "Zoom in" at bounding box center [1116, 515] width 31 height 31
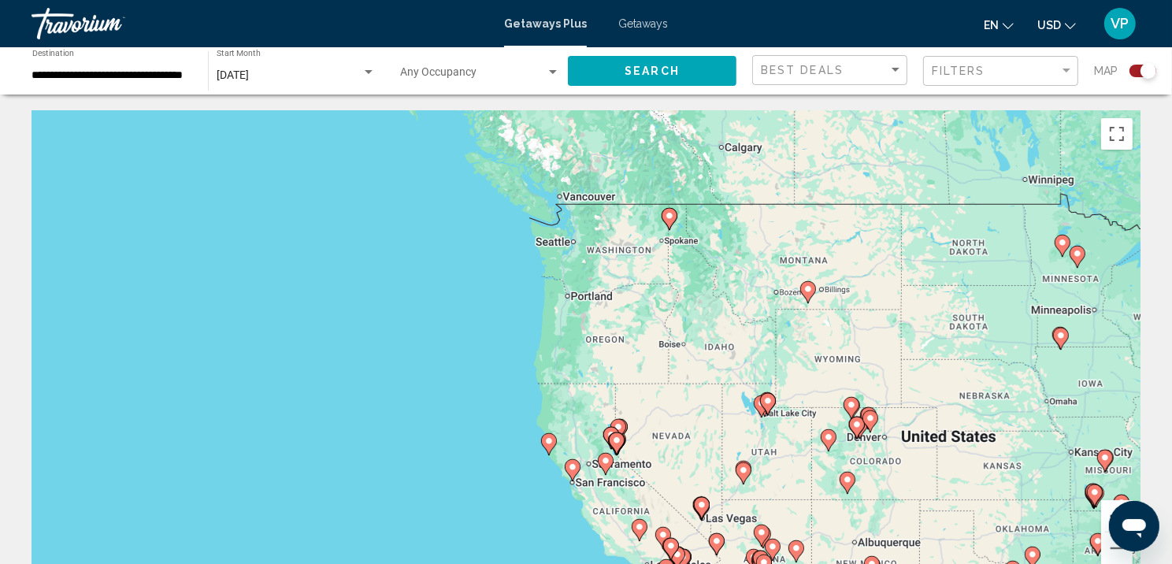
click at [1105, 526] on button "Zoom in" at bounding box center [1116, 515] width 31 height 31
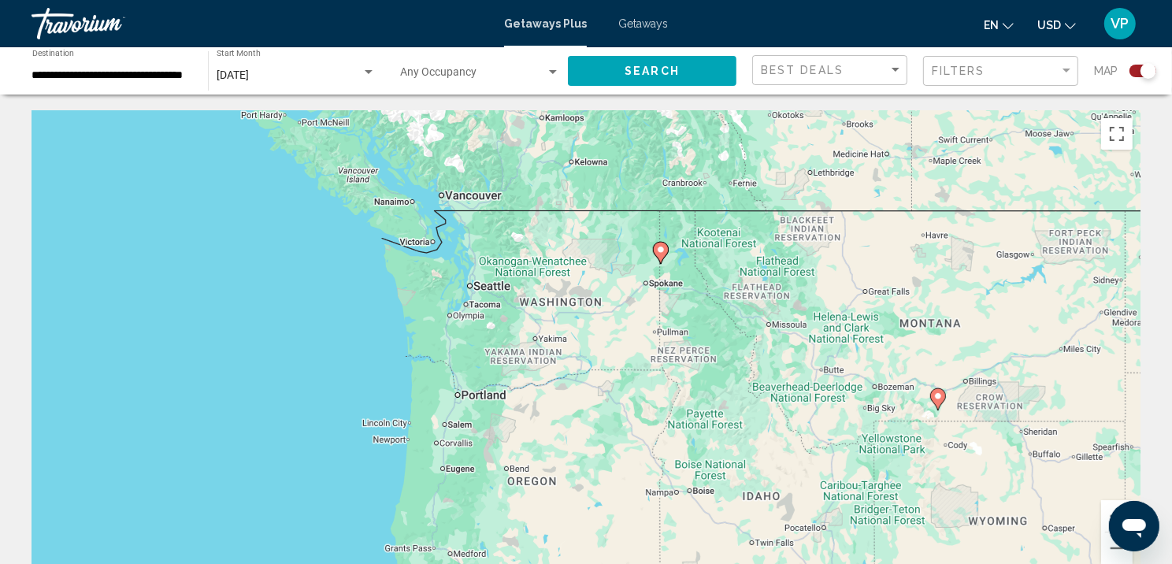
drag, startPoint x: 778, startPoint y: 191, endPoint x: 676, endPoint y: 368, distance: 204.6
click at [676, 368] on div "To activate drag with keyboard, press Alt + Enter. Once in keyboard drag state,…" at bounding box center [585, 346] width 1109 height 472
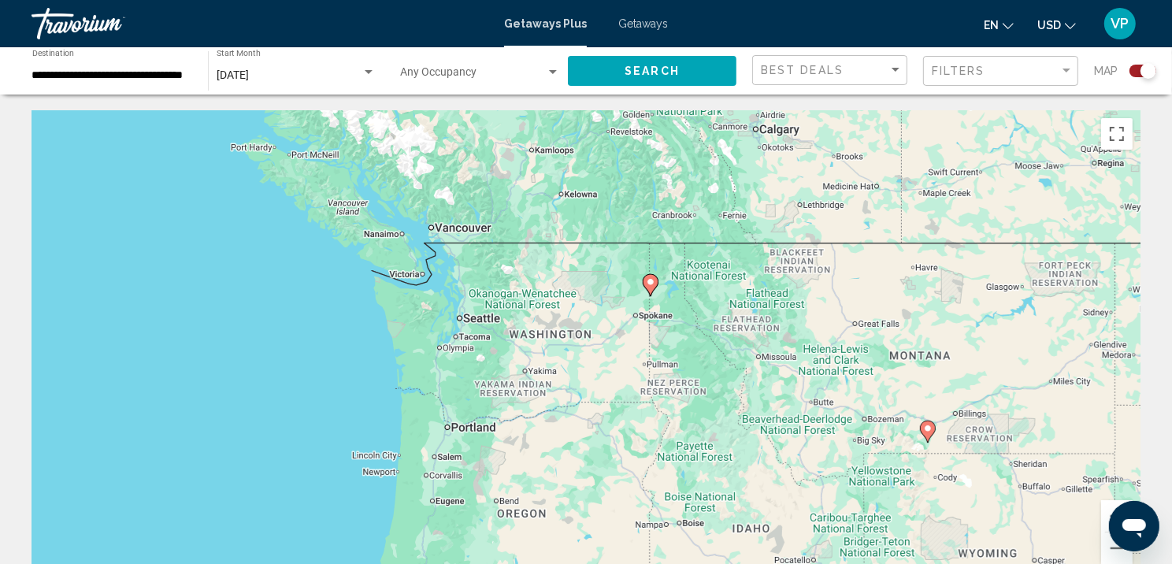
click at [652, 297] on gmp-advanced-marker "Main content" at bounding box center [650, 285] width 16 height 24
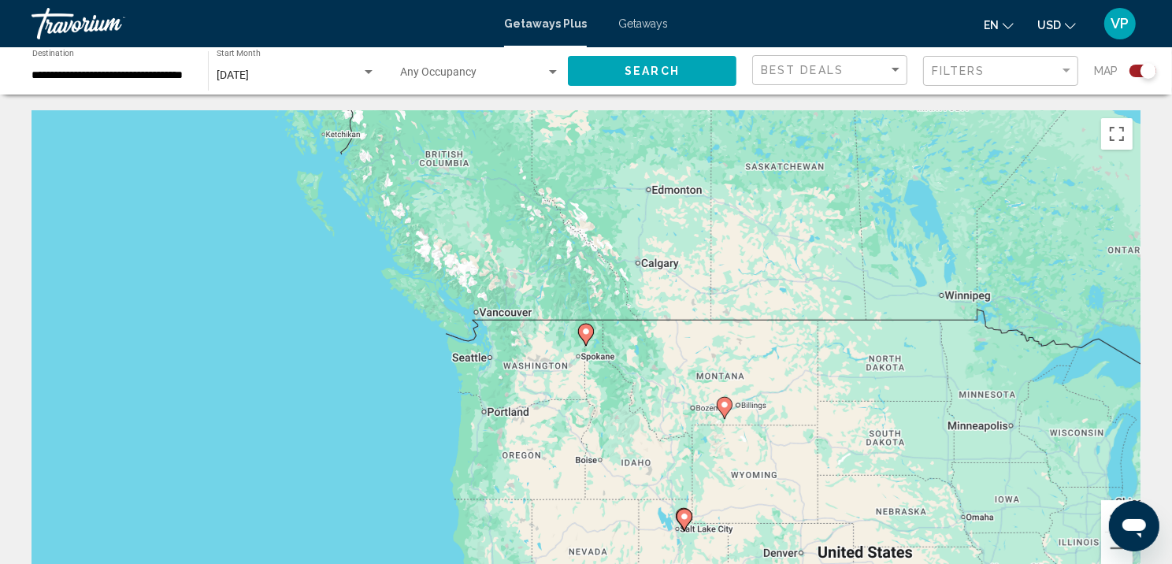
click at [592, 346] on gmp-advanced-marker "Main content" at bounding box center [586, 335] width 16 height 24
type input "**********"
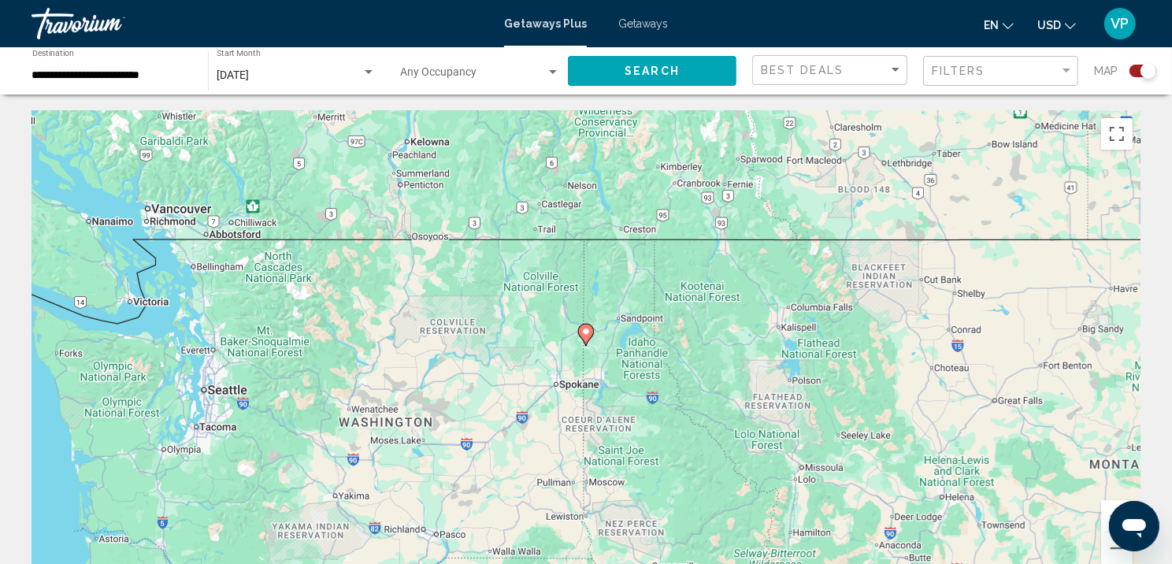
click at [585, 336] on image "Main content" at bounding box center [585, 331] width 9 height 9
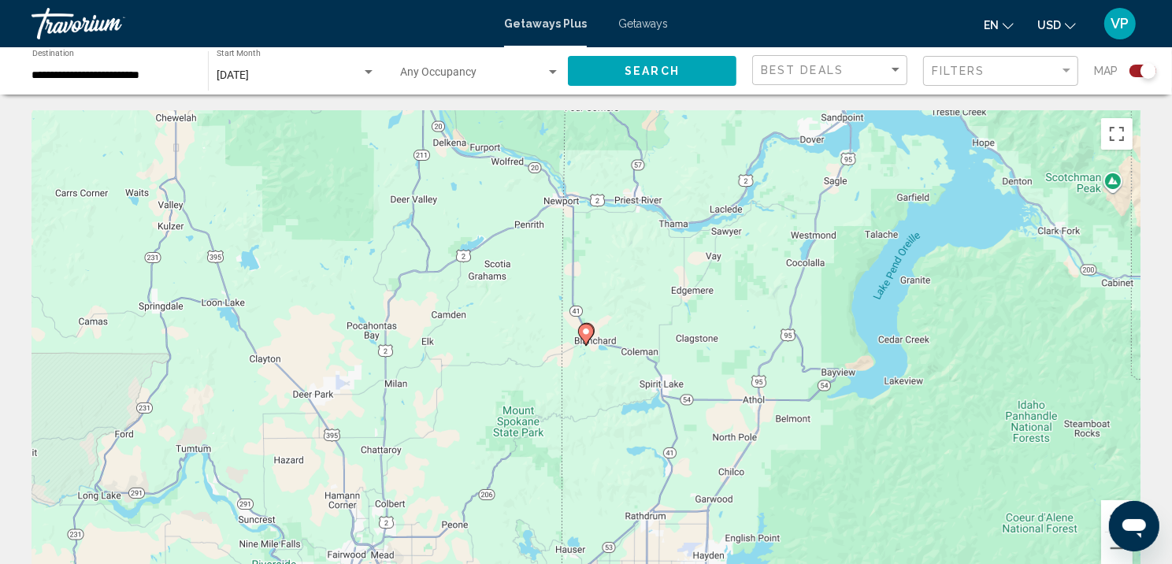
click at [583, 336] on image "Main content" at bounding box center [585, 331] width 9 height 9
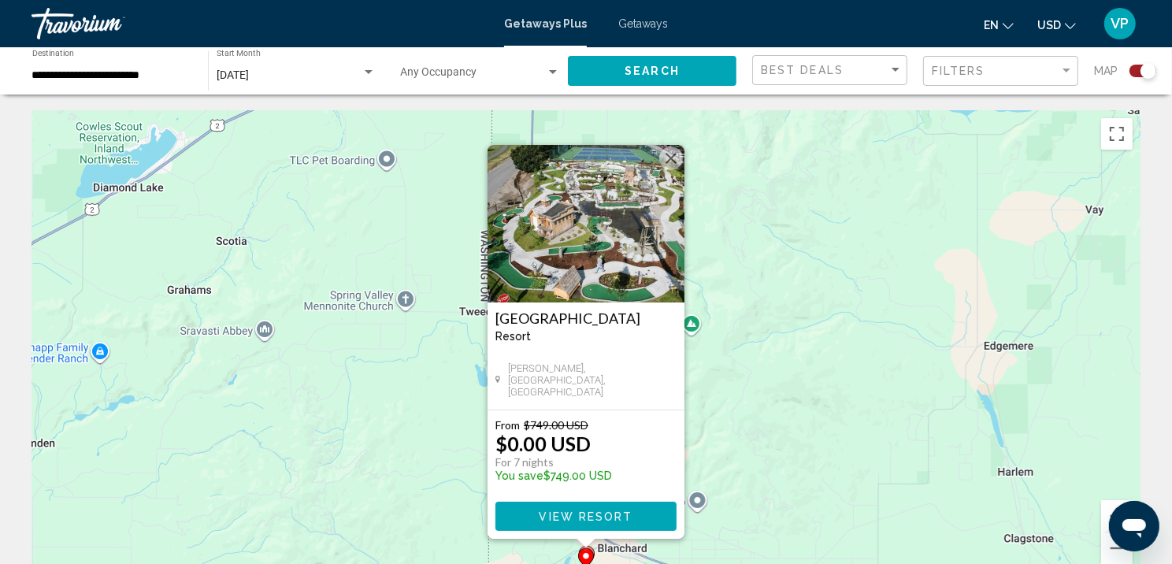
click at [608, 523] on span "View Resort" at bounding box center [586, 516] width 94 height 13
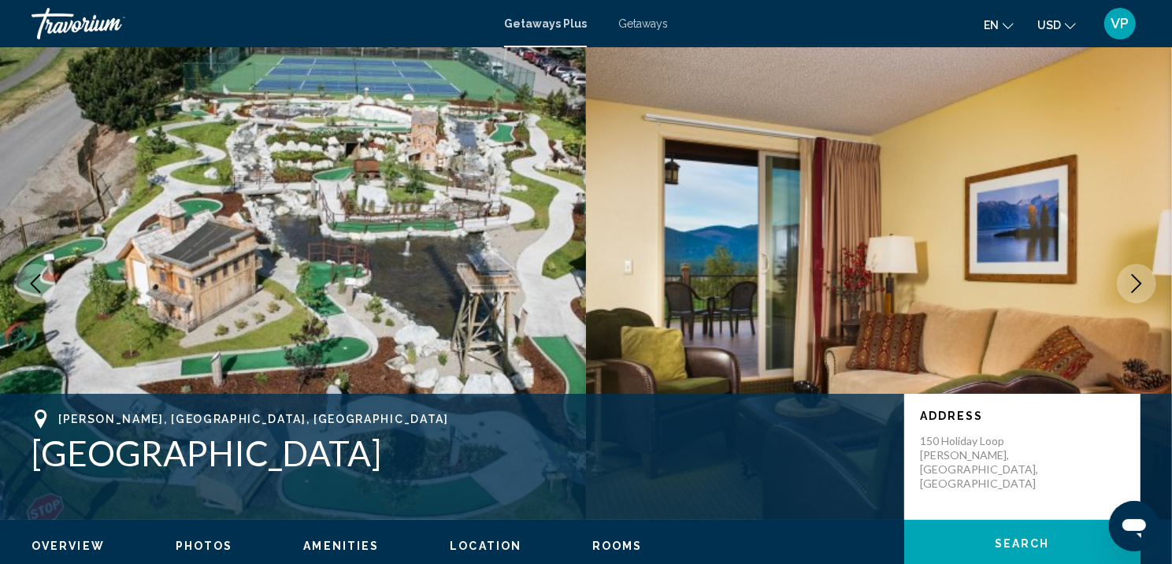
click at [1136, 293] on icon "Next image" at bounding box center [1136, 283] width 19 height 19
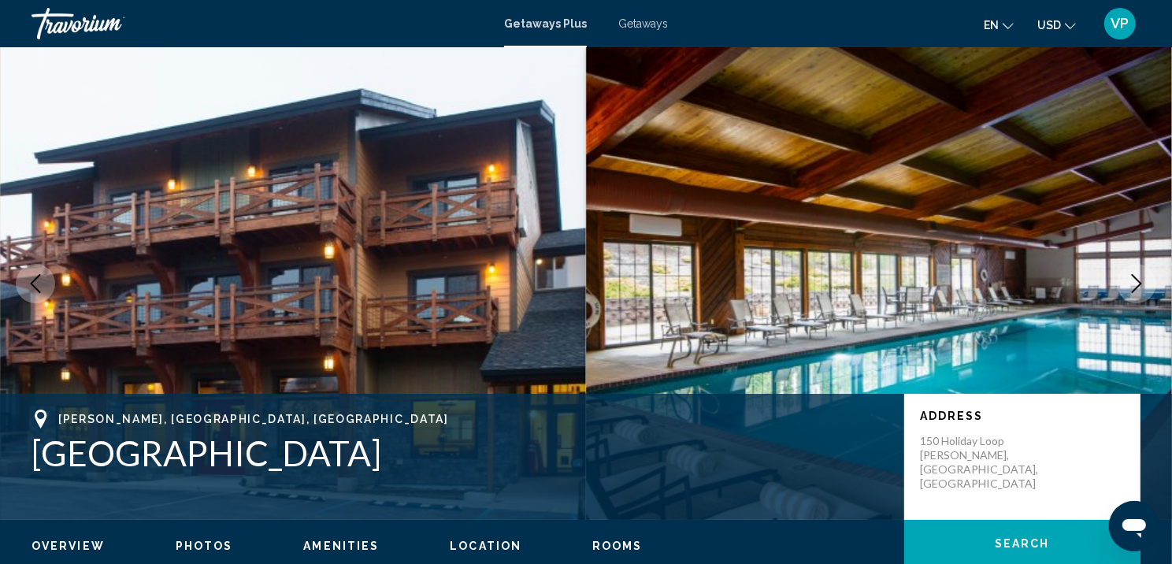
click at [1135, 293] on icon "Next image" at bounding box center [1136, 283] width 19 height 19
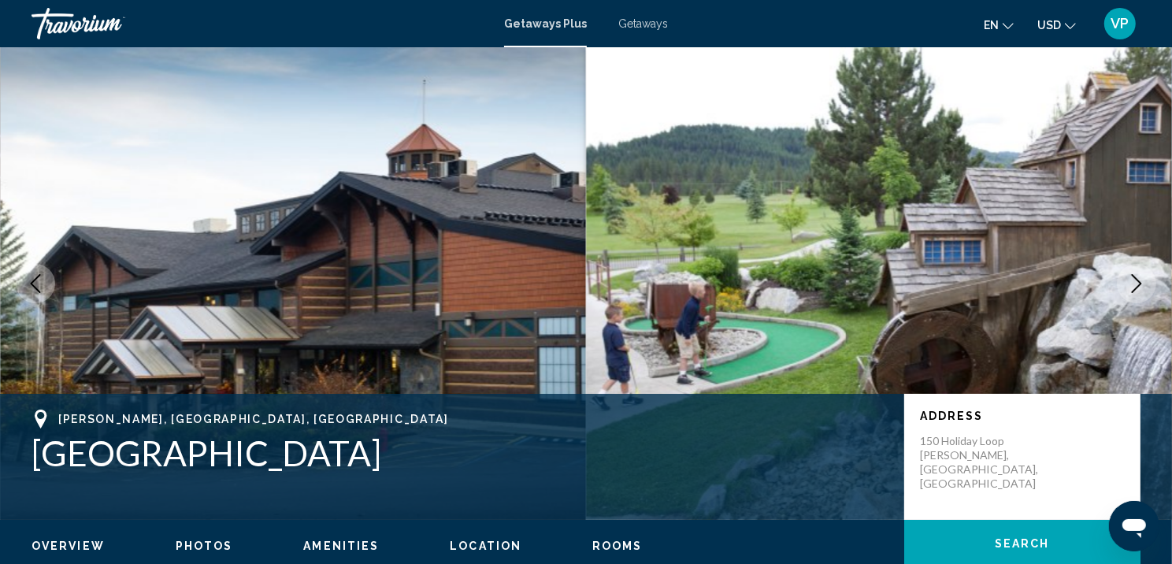
click at [1135, 293] on icon "Next image" at bounding box center [1136, 283] width 19 height 19
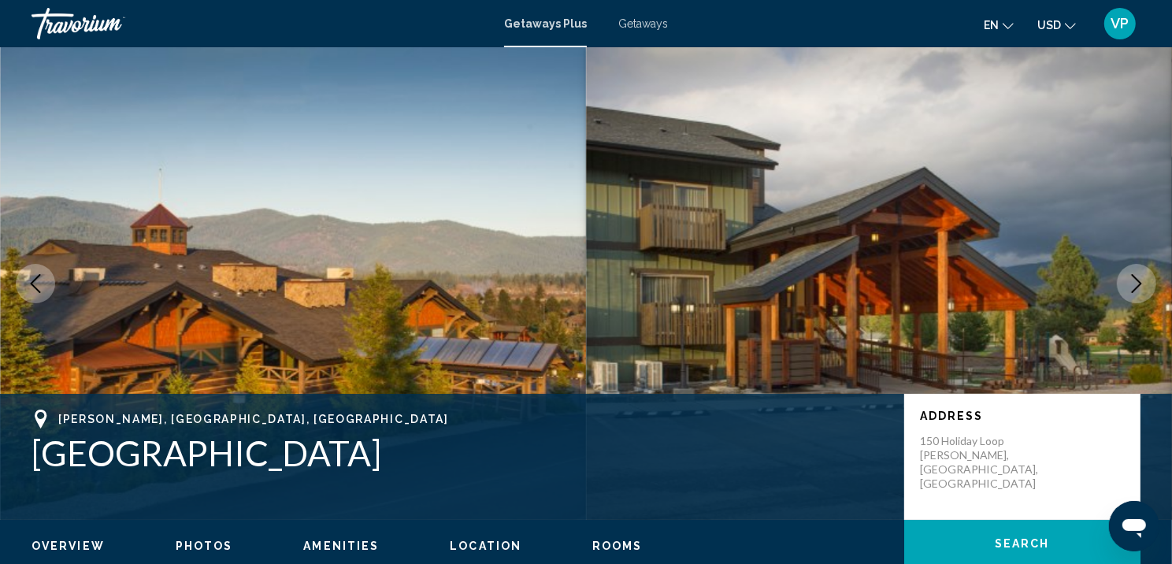
click at [1135, 293] on icon "Next image" at bounding box center [1136, 283] width 19 height 19
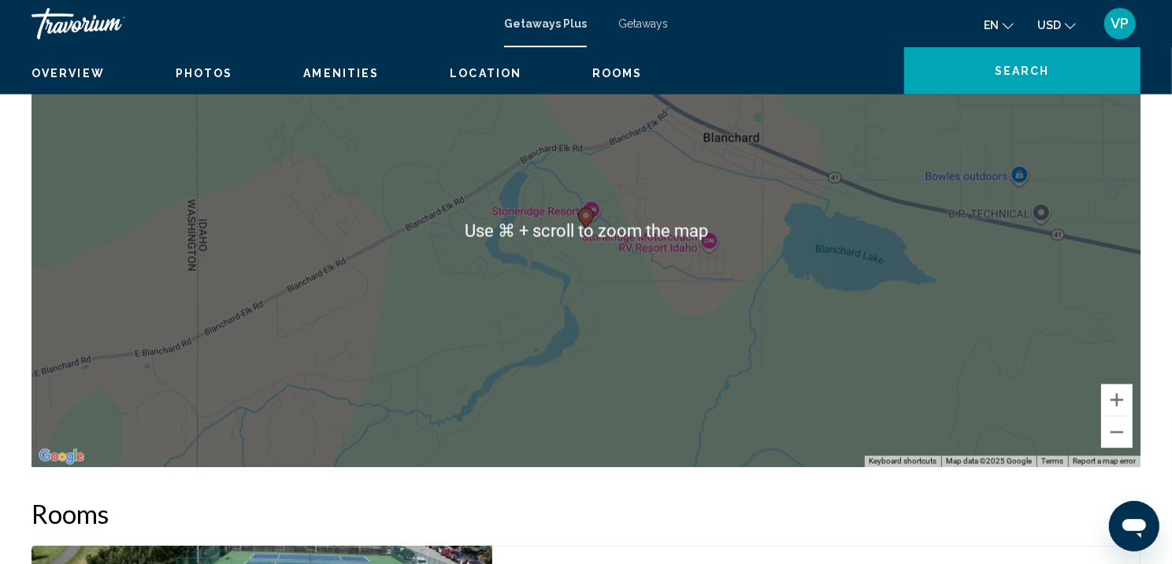
scroll to position [1990, 0]
